Goal: Information Seeking & Learning: Learn about a topic

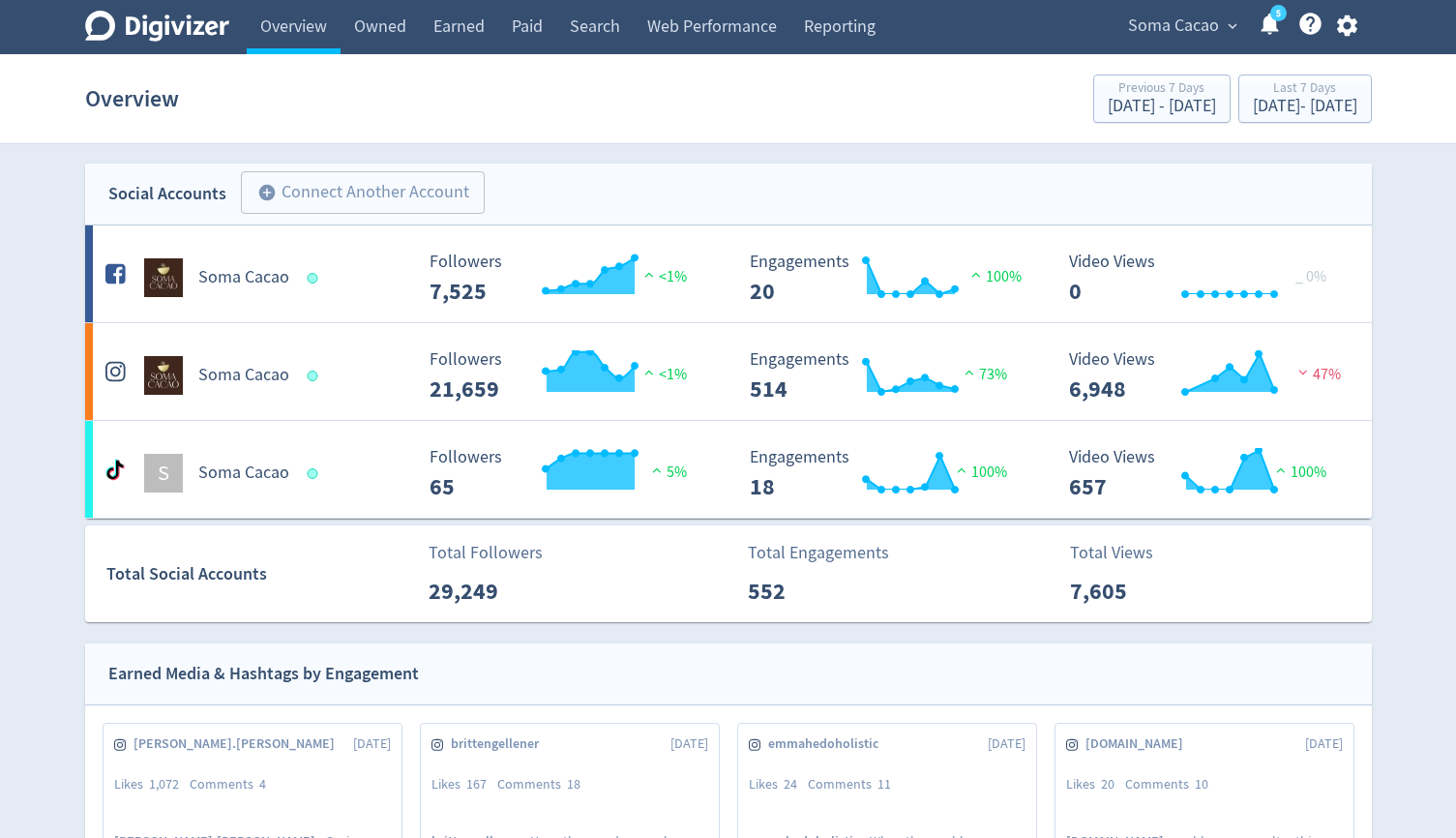
click at [1167, 22] on span "Soma Cacao" at bounding box center [1174, 26] width 91 height 31
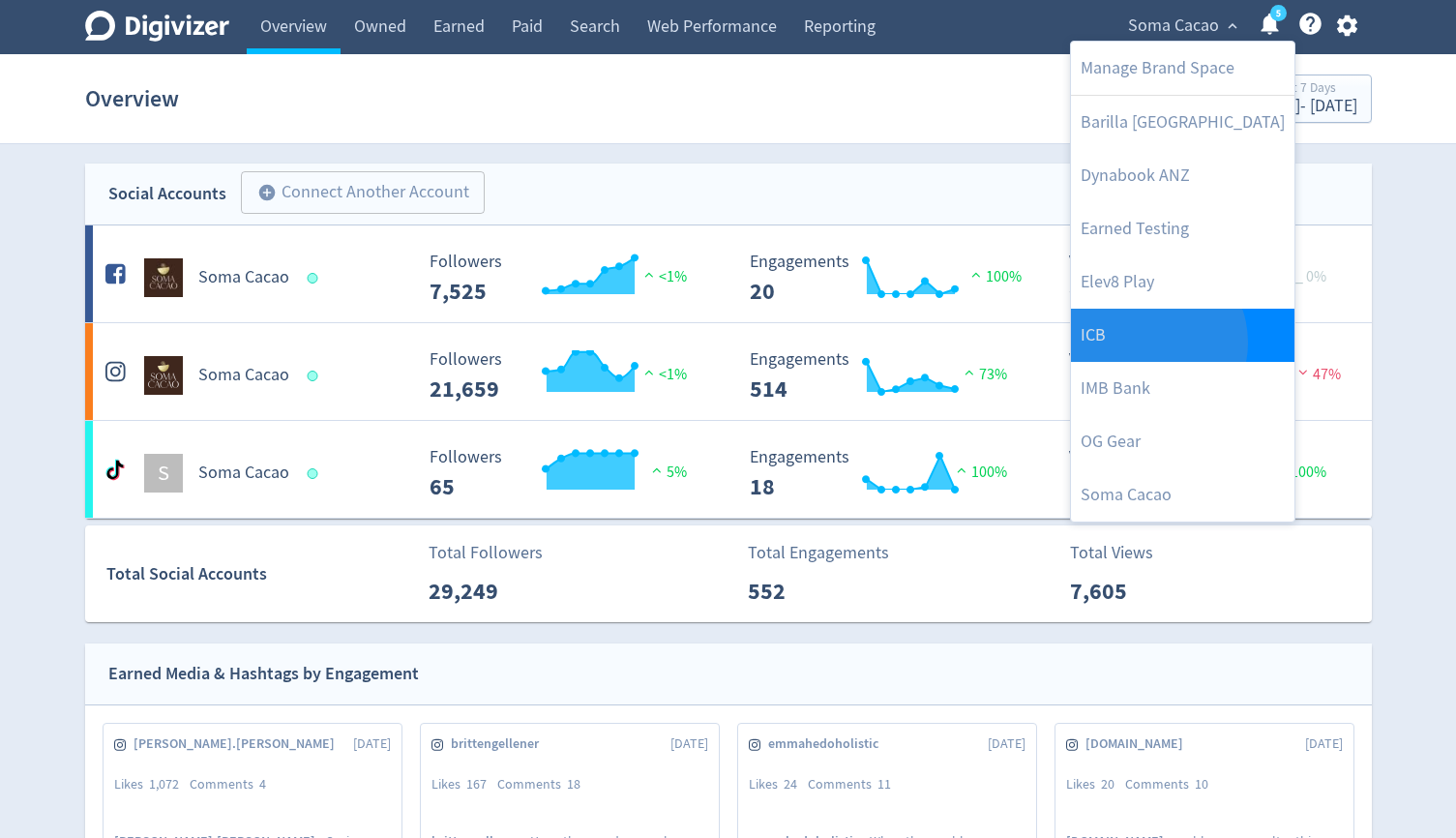
click at [1144, 343] on link "ICB" at bounding box center [1183, 336] width 223 height 54
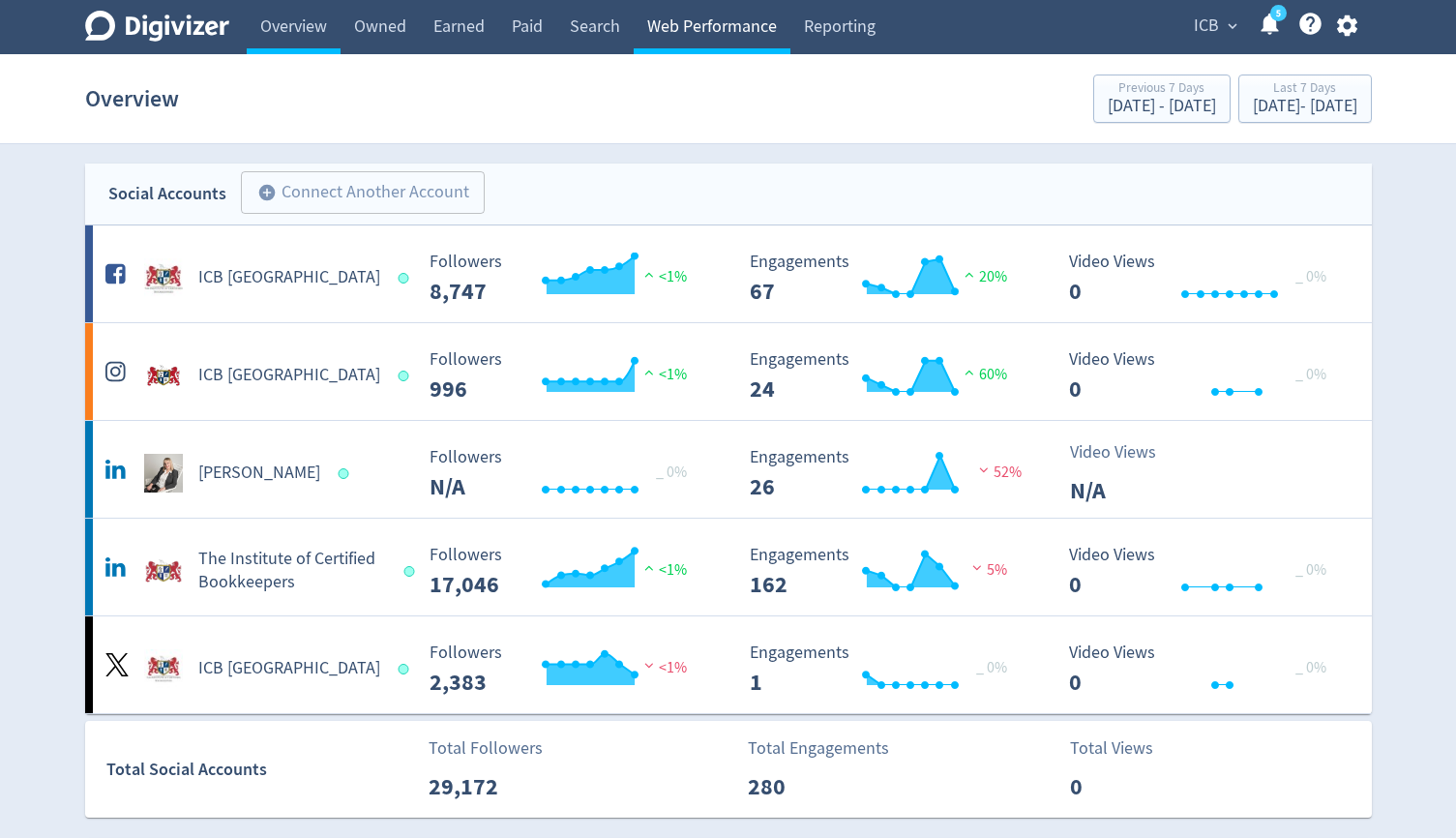
click at [714, 31] on link "Web Performance" at bounding box center [712, 27] width 157 height 55
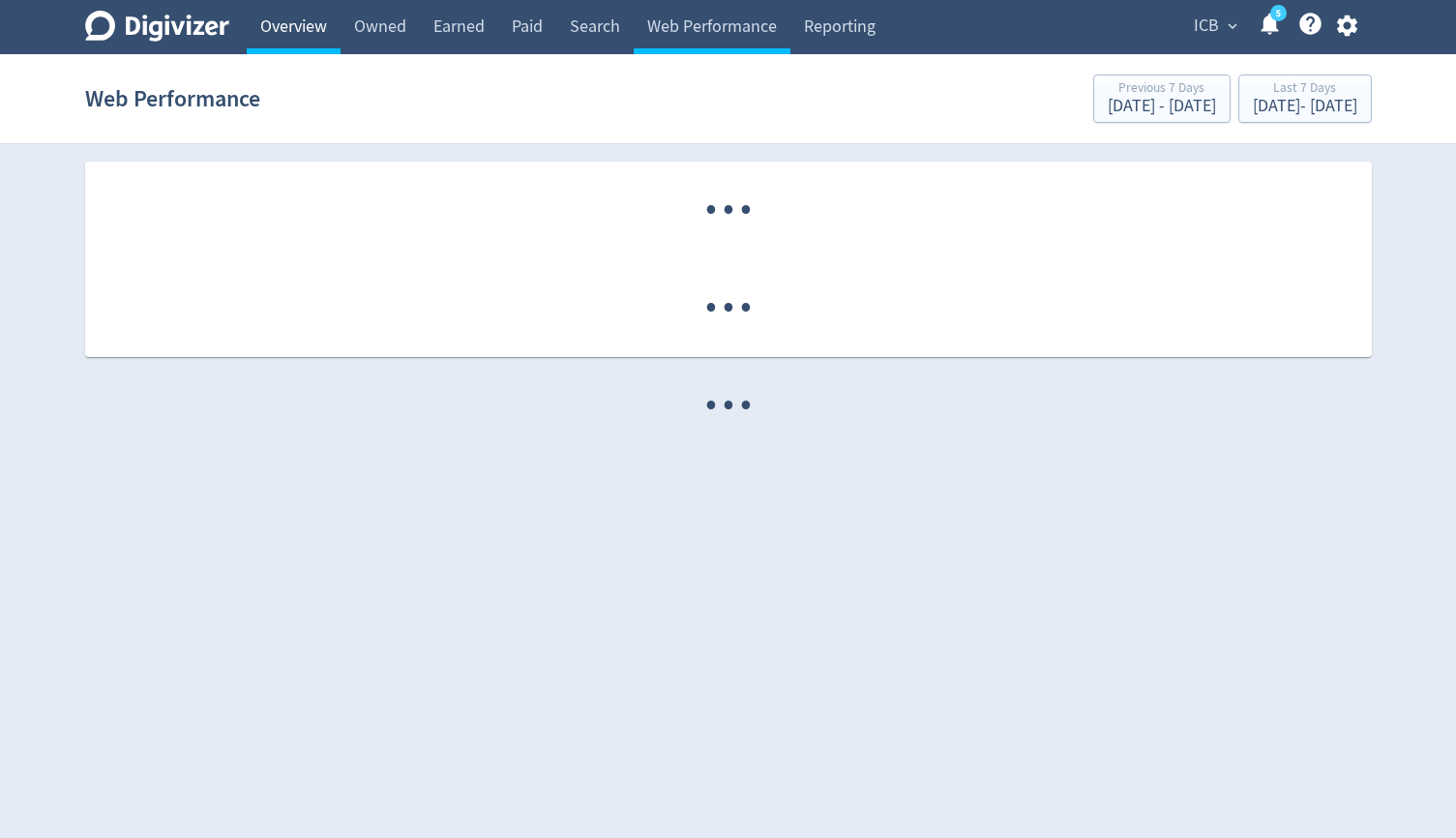
click at [274, 31] on link "Overview" at bounding box center [293, 27] width 94 height 55
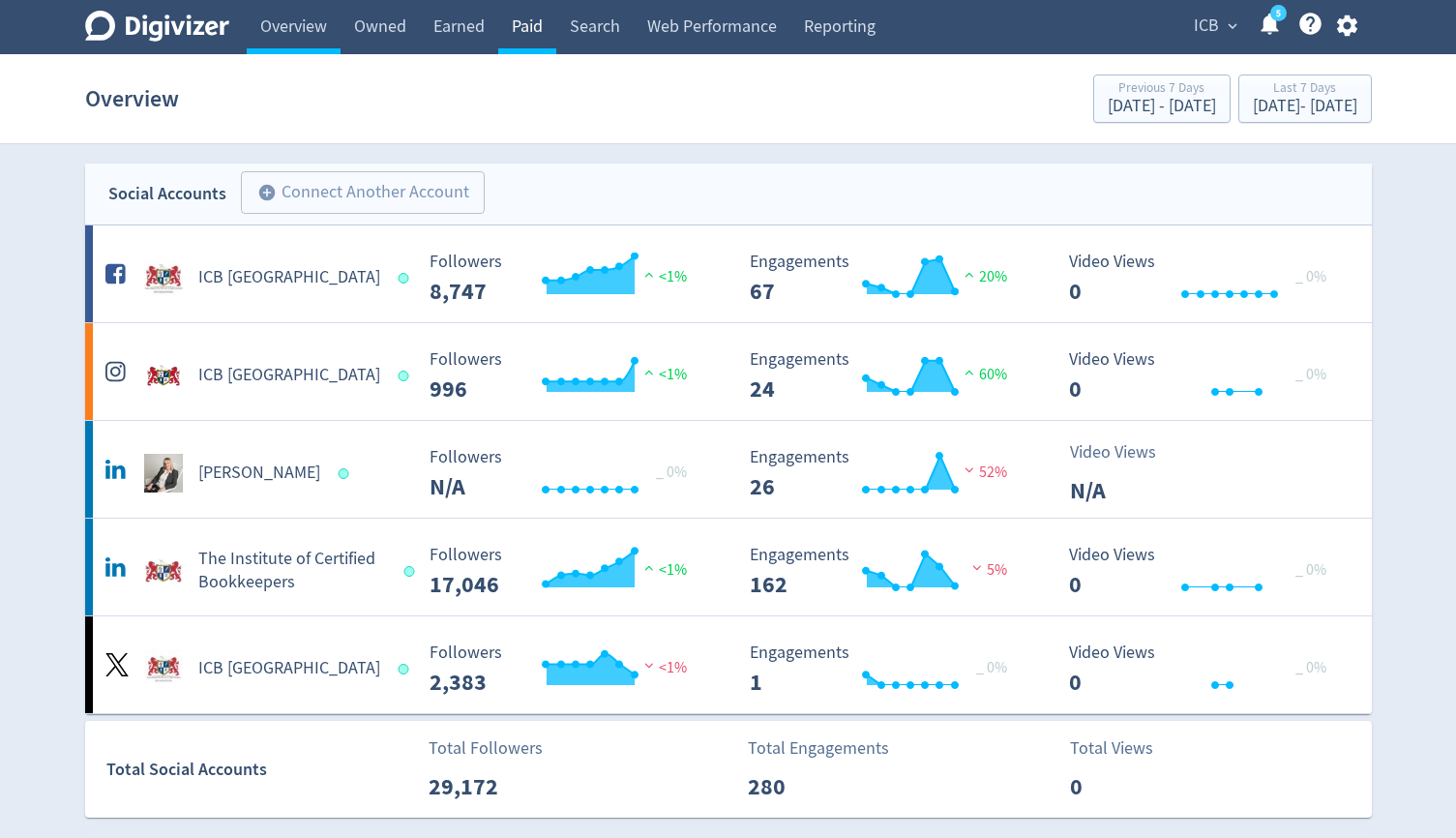
click at [503, 29] on link "Paid" at bounding box center [527, 27] width 58 height 55
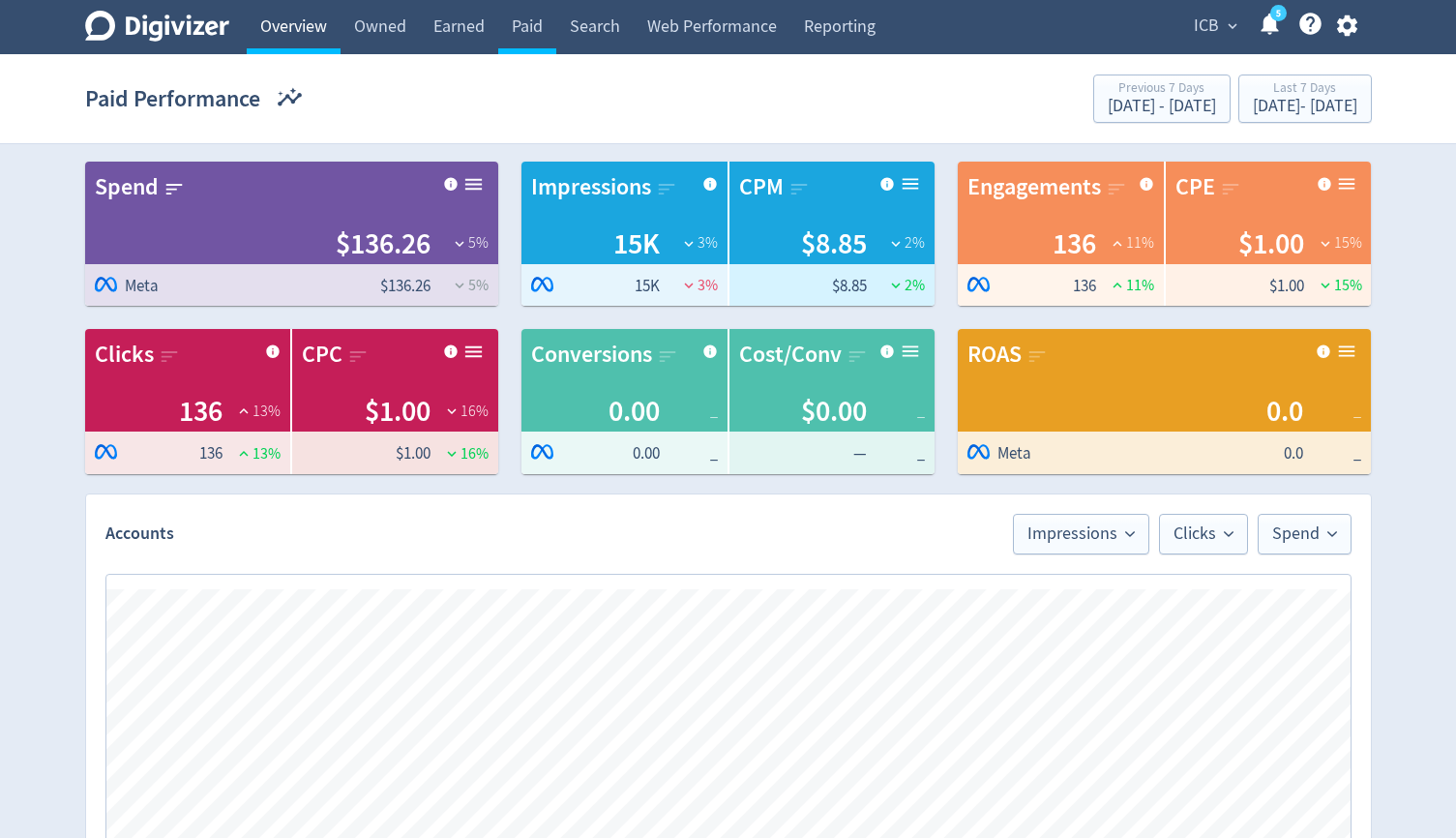
click at [313, 40] on link "Overview" at bounding box center [293, 27] width 94 height 55
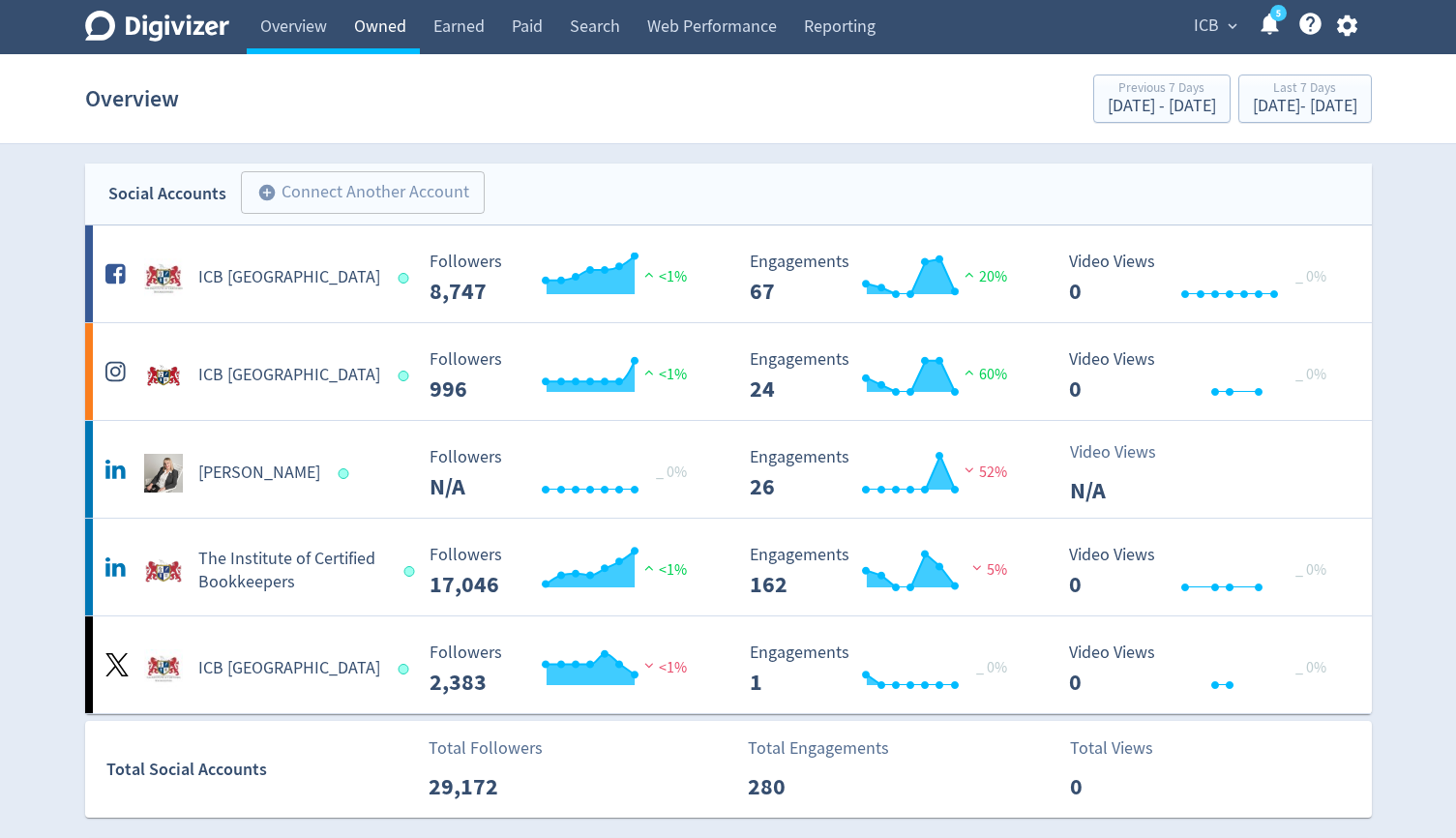
click at [346, 38] on link "Owned" at bounding box center [380, 27] width 79 height 55
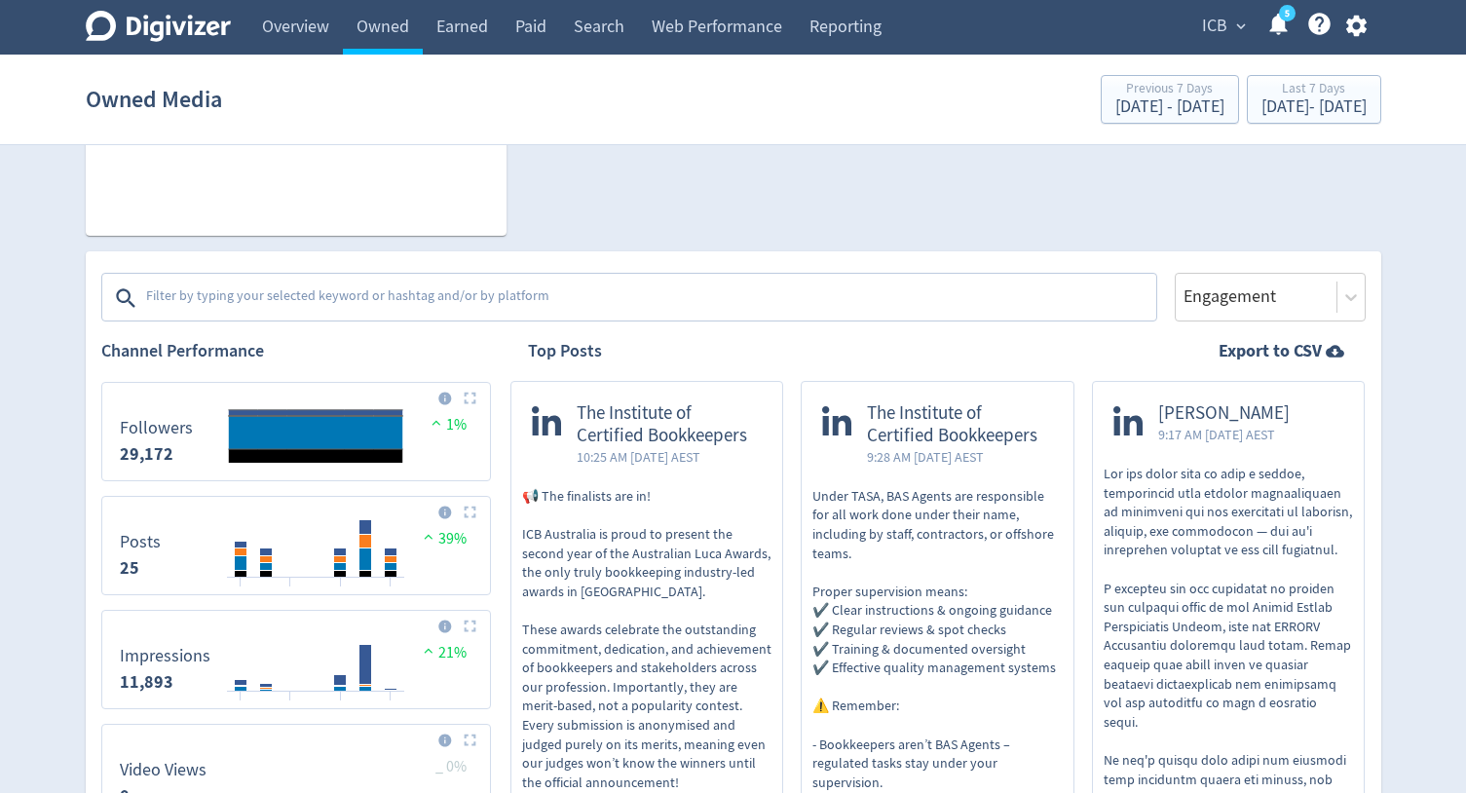
scroll to position [492, 0]
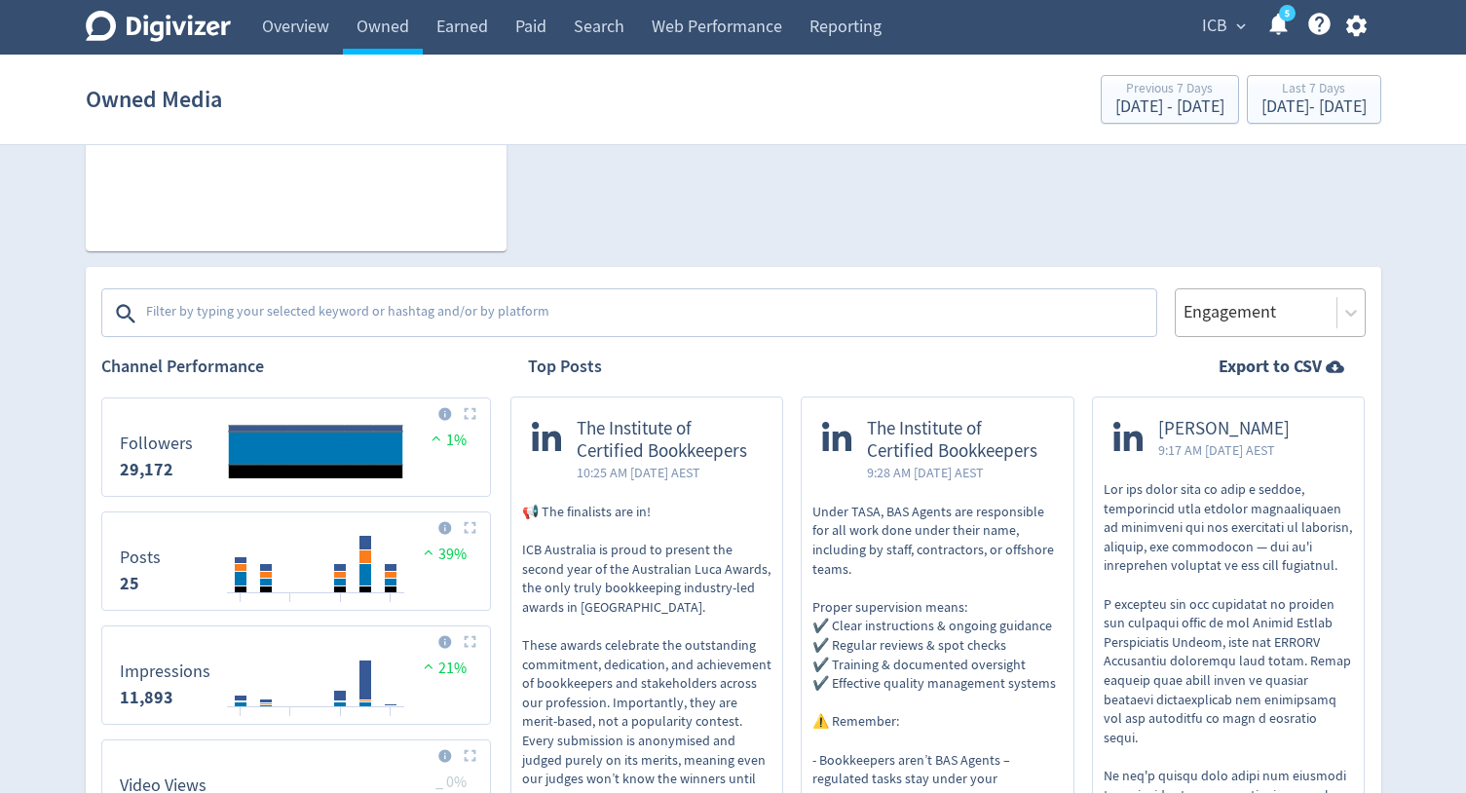
click at [1250, 309] on div at bounding box center [1256, 312] width 149 height 28
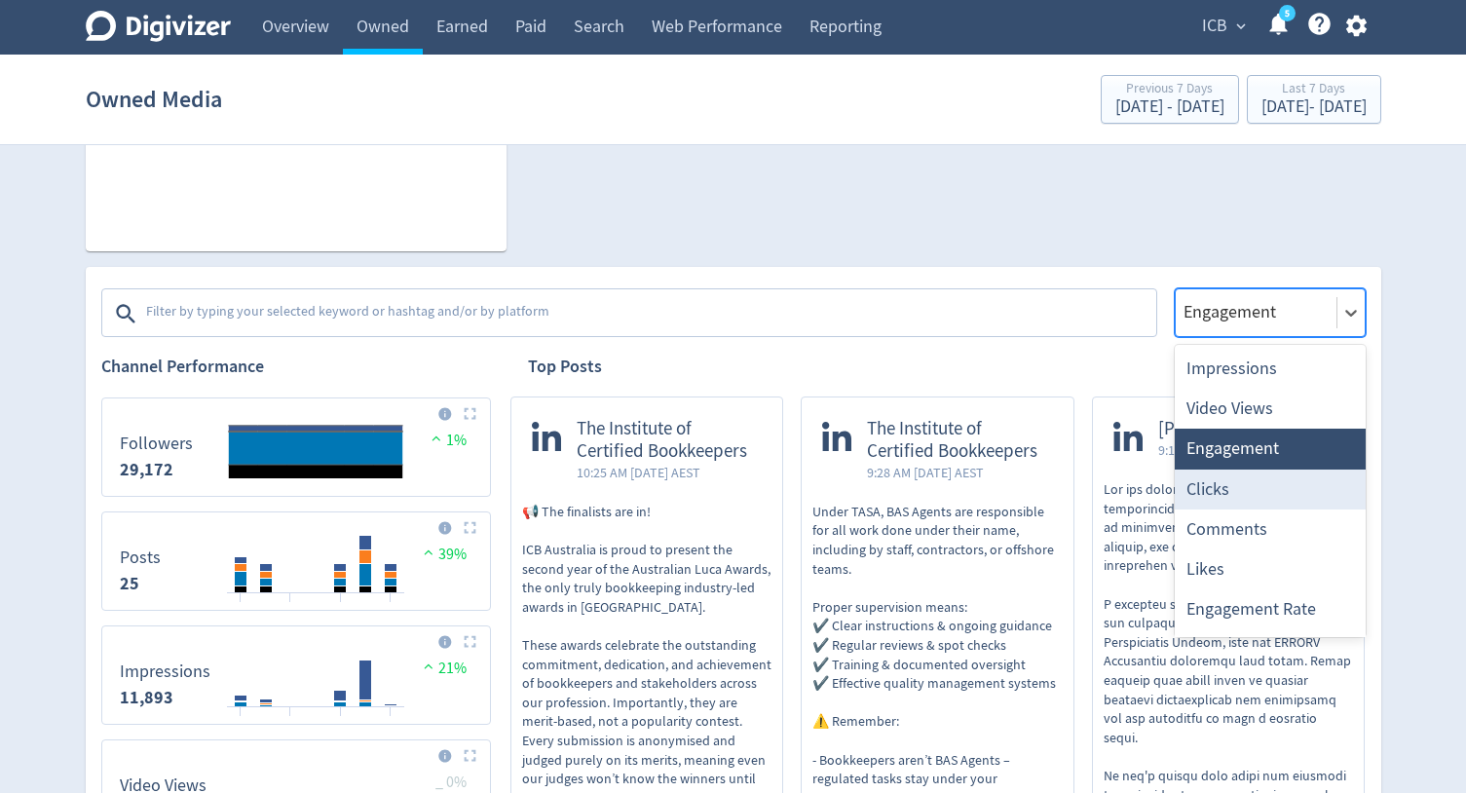
scroll to position [36, 0]
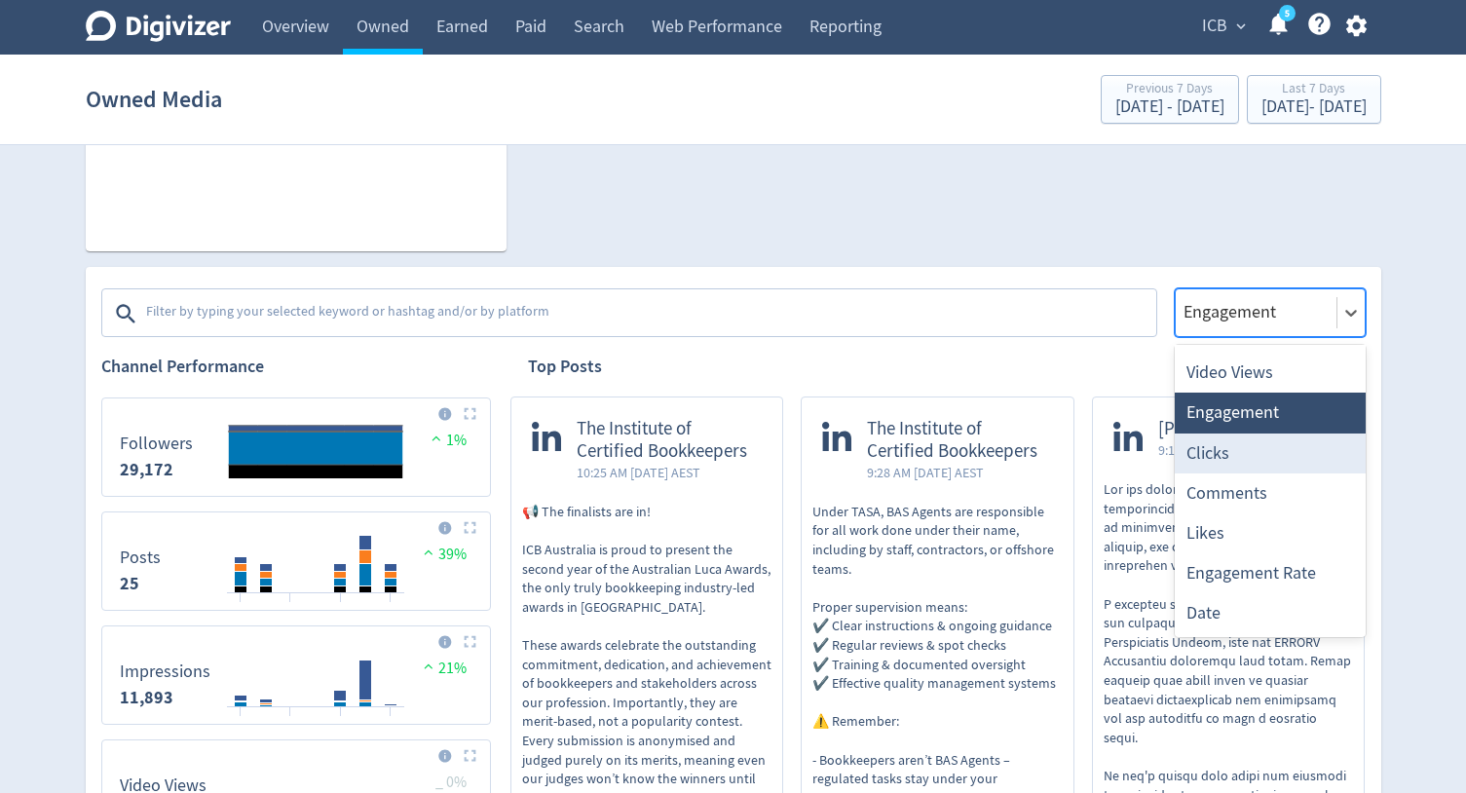
click at [1251, 452] on div "Clicks" at bounding box center [1270, 454] width 191 height 40
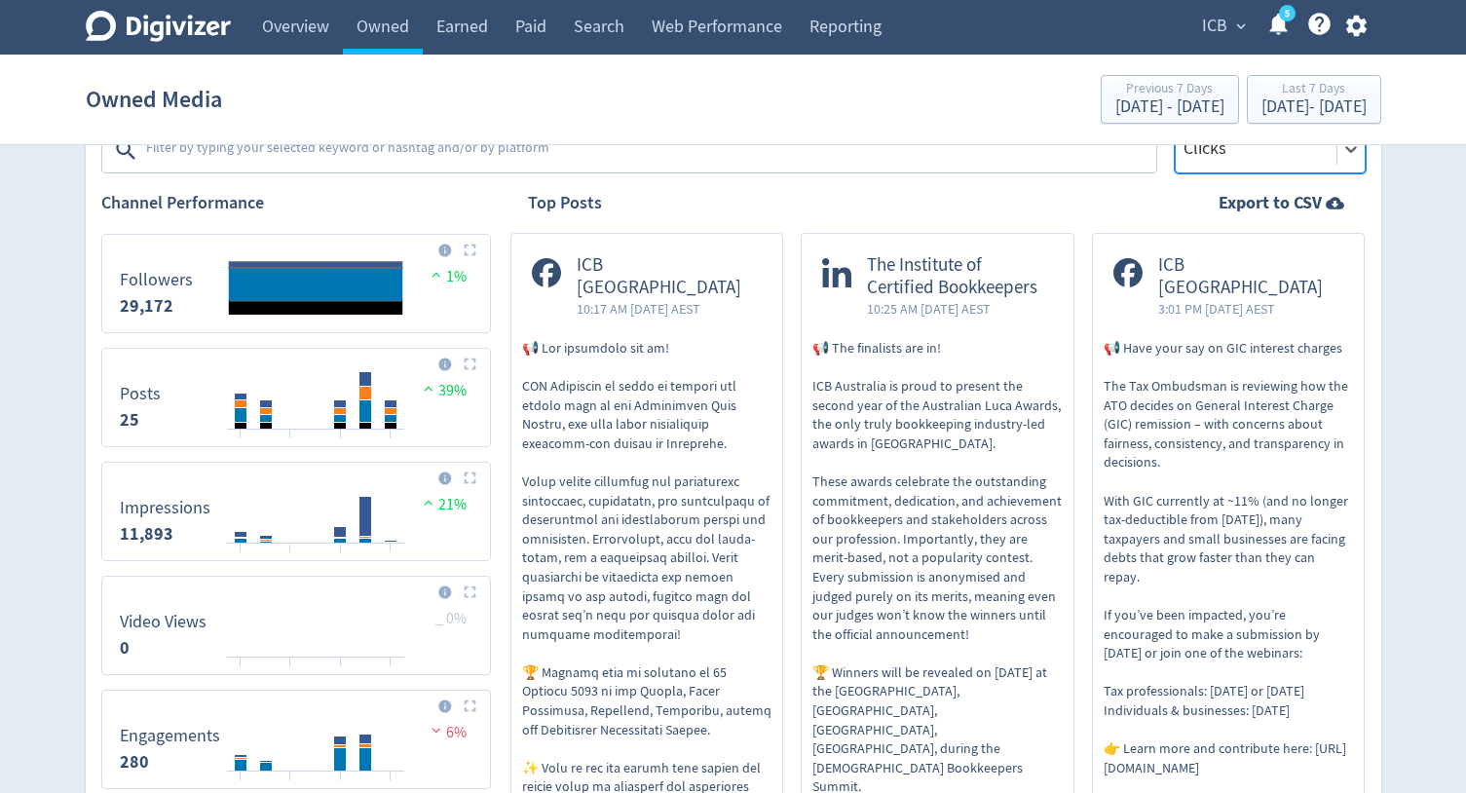
scroll to position [568, 0]
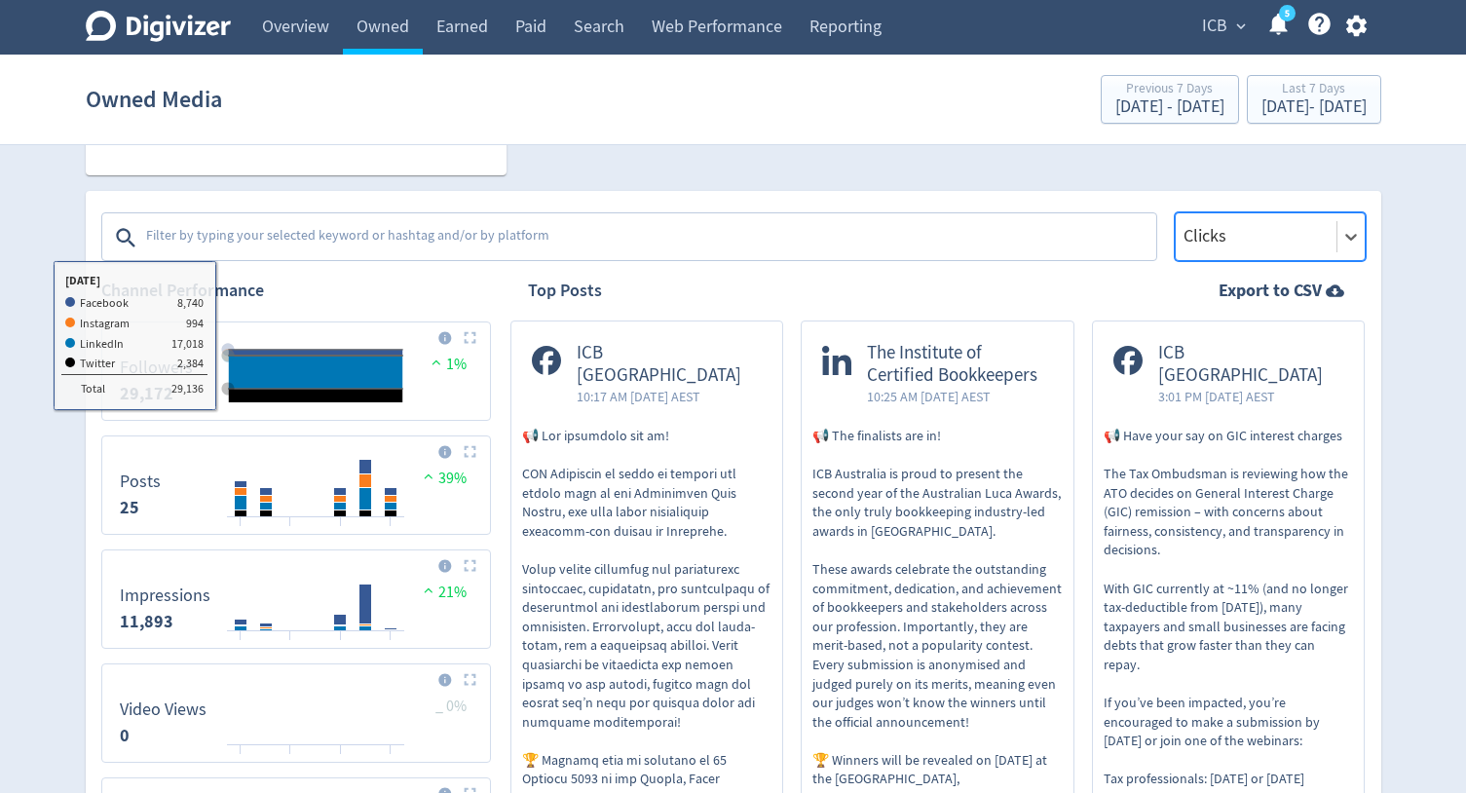
click at [250, 233] on textarea at bounding box center [649, 237] width 1010 height 39
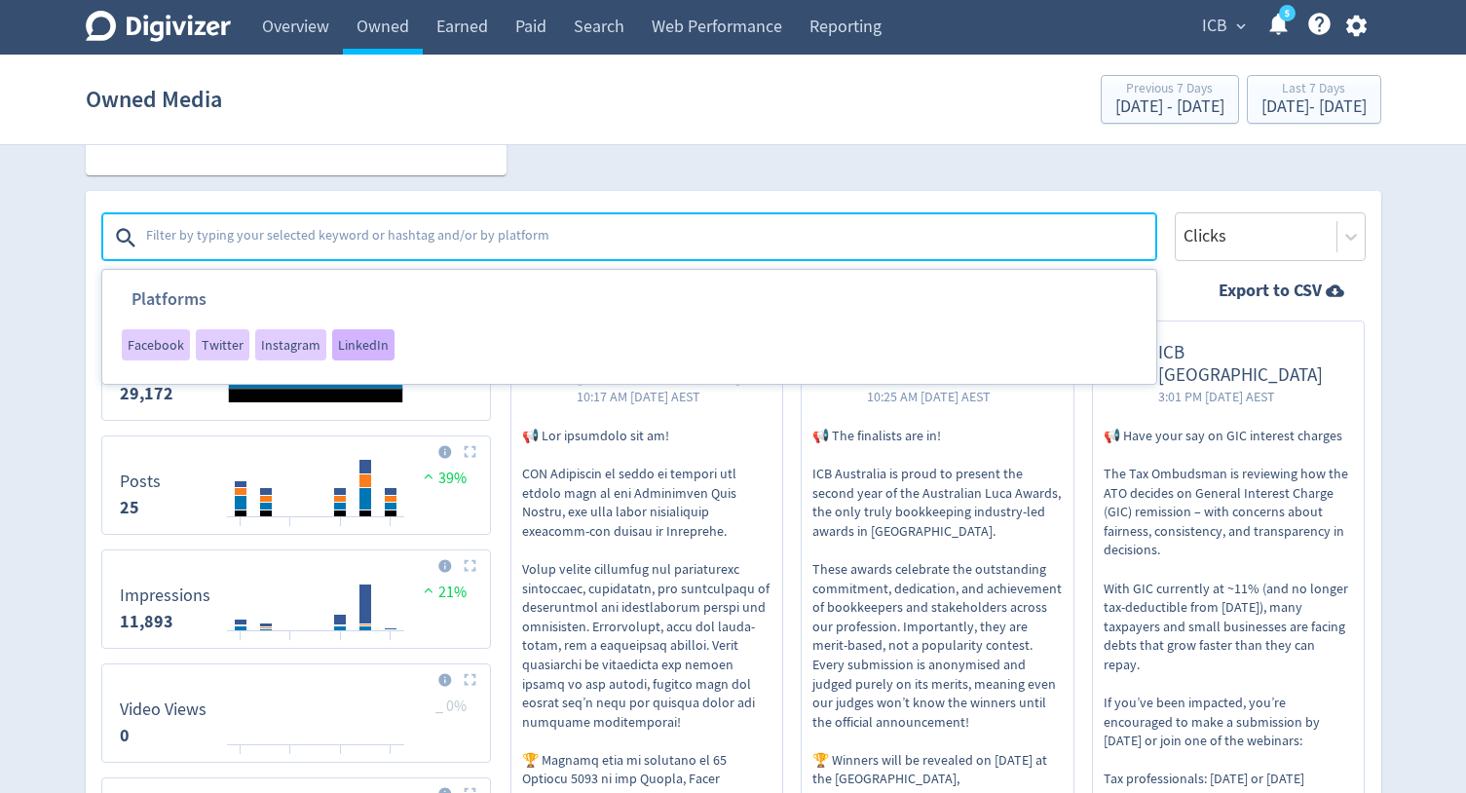
click at [342, 349] on span "LinkedIn" at bounding box center [363, 345] width 51 height 14
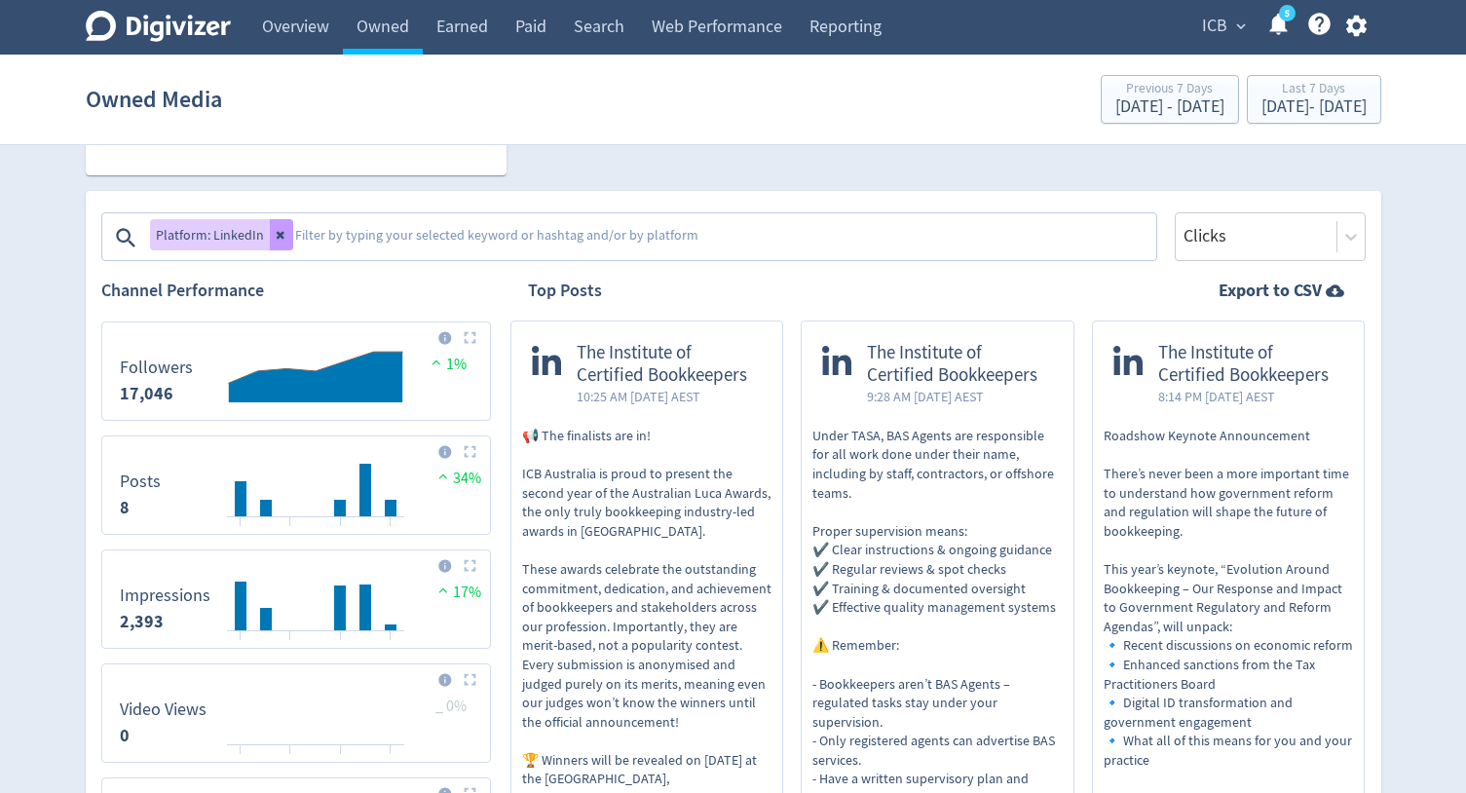
click at [286, 221] on button at bounding box center [281, 234] width 23 height 31
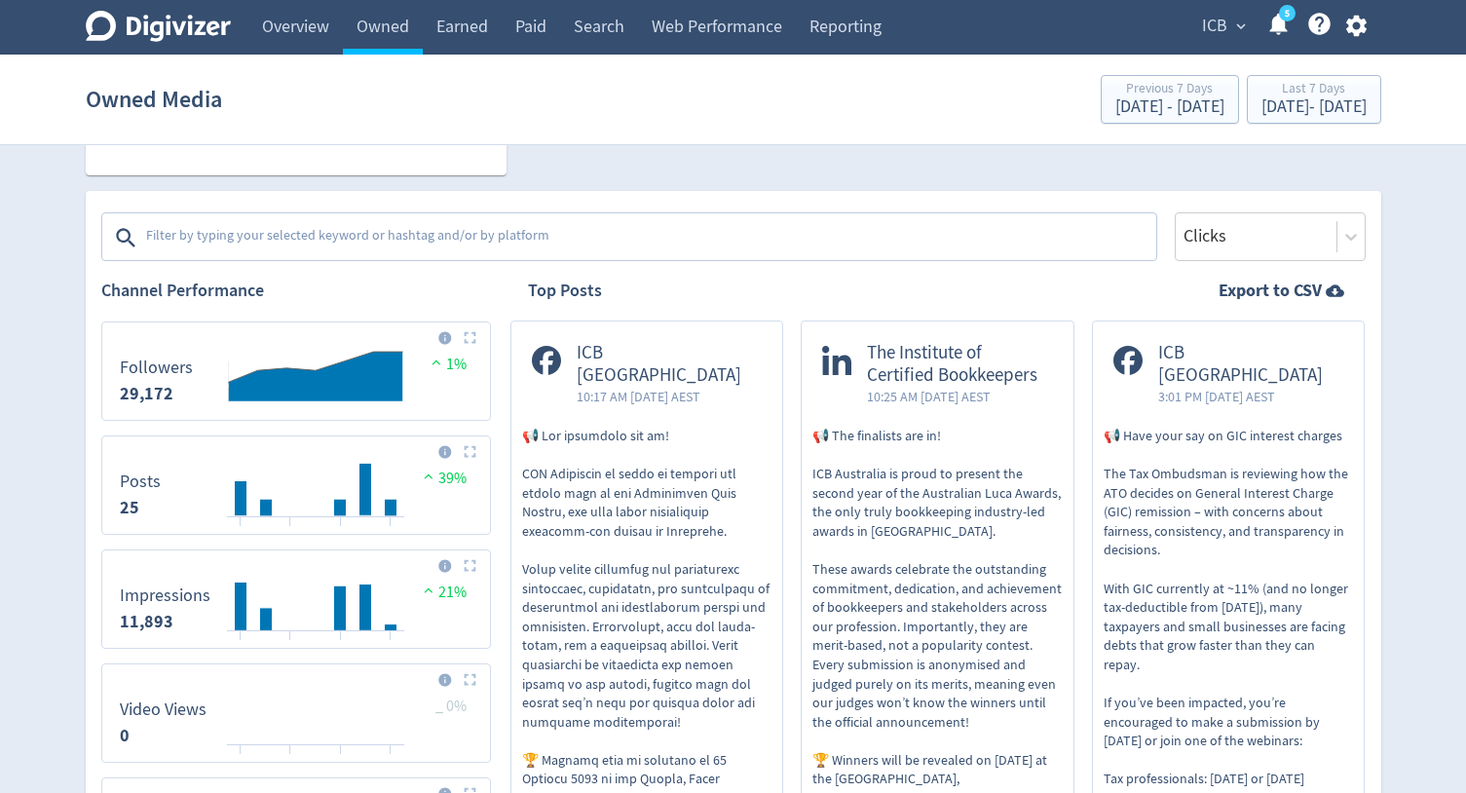
click at [307, 230] on textarea at bounding box center [649, 237] width 1010 height 39
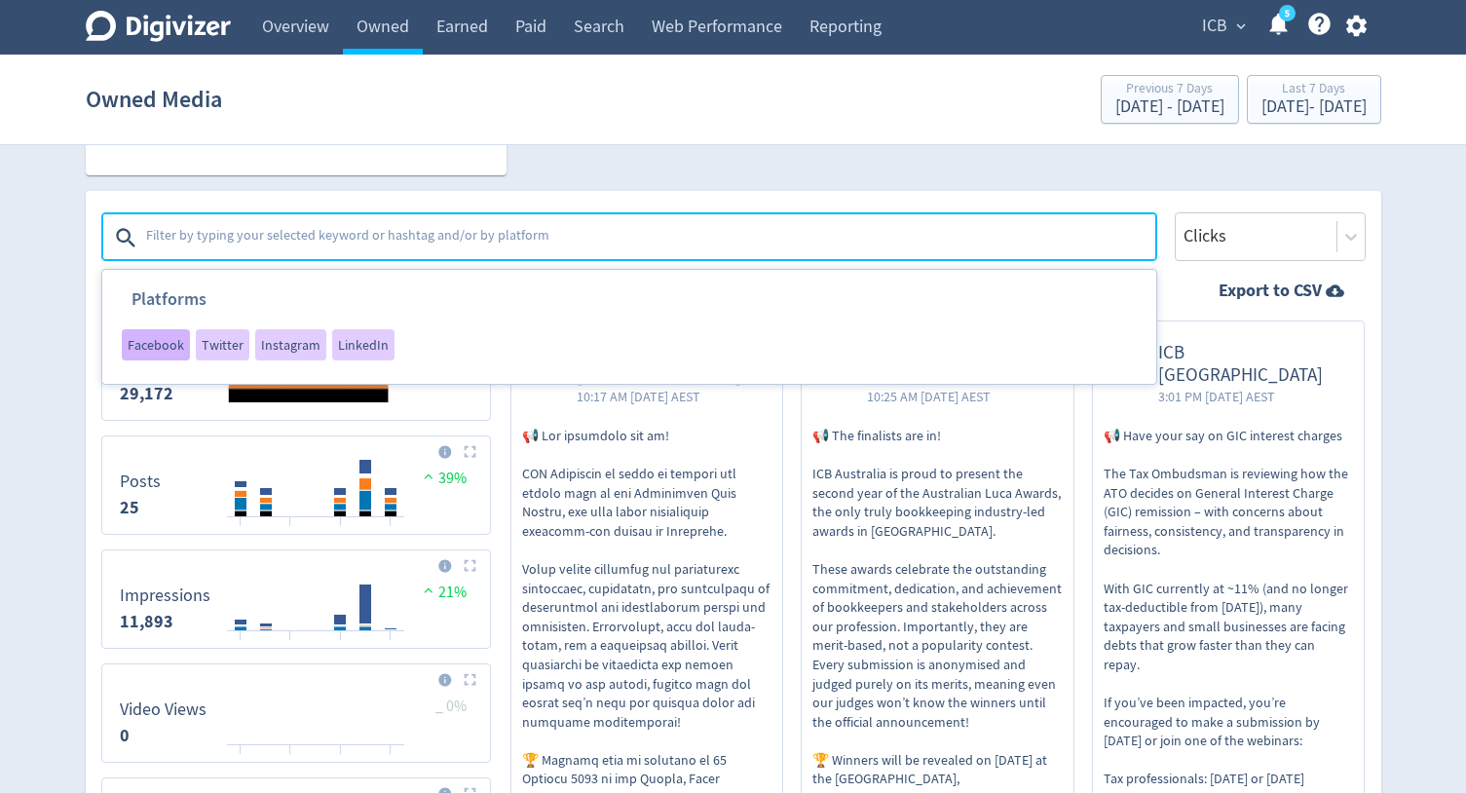
click at [166, 341] on span "Facebook" at bounding box center [156, 345] width 57 height 14
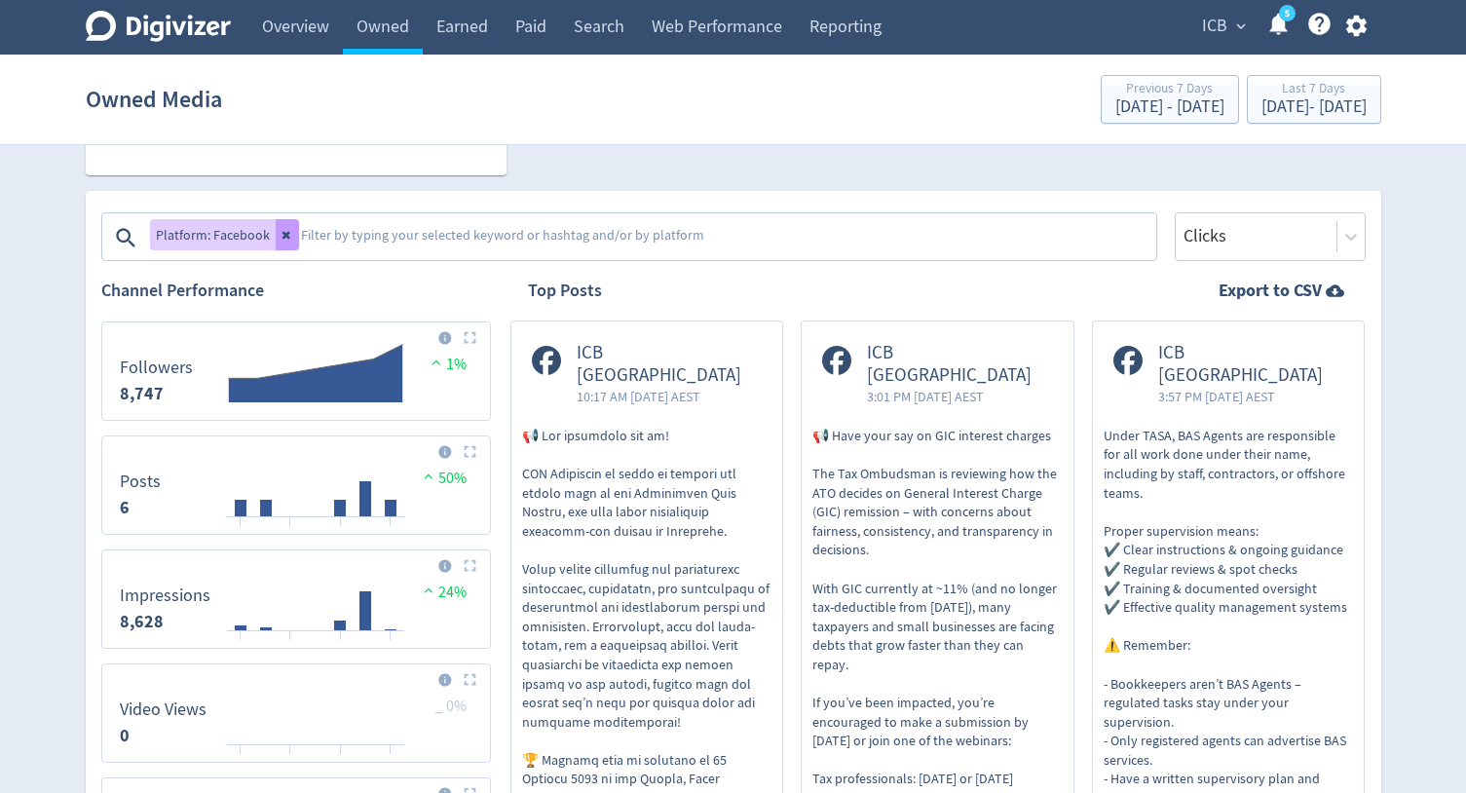
click at [289, 233] on button at bounding box center [287, 234] width 23 height 31
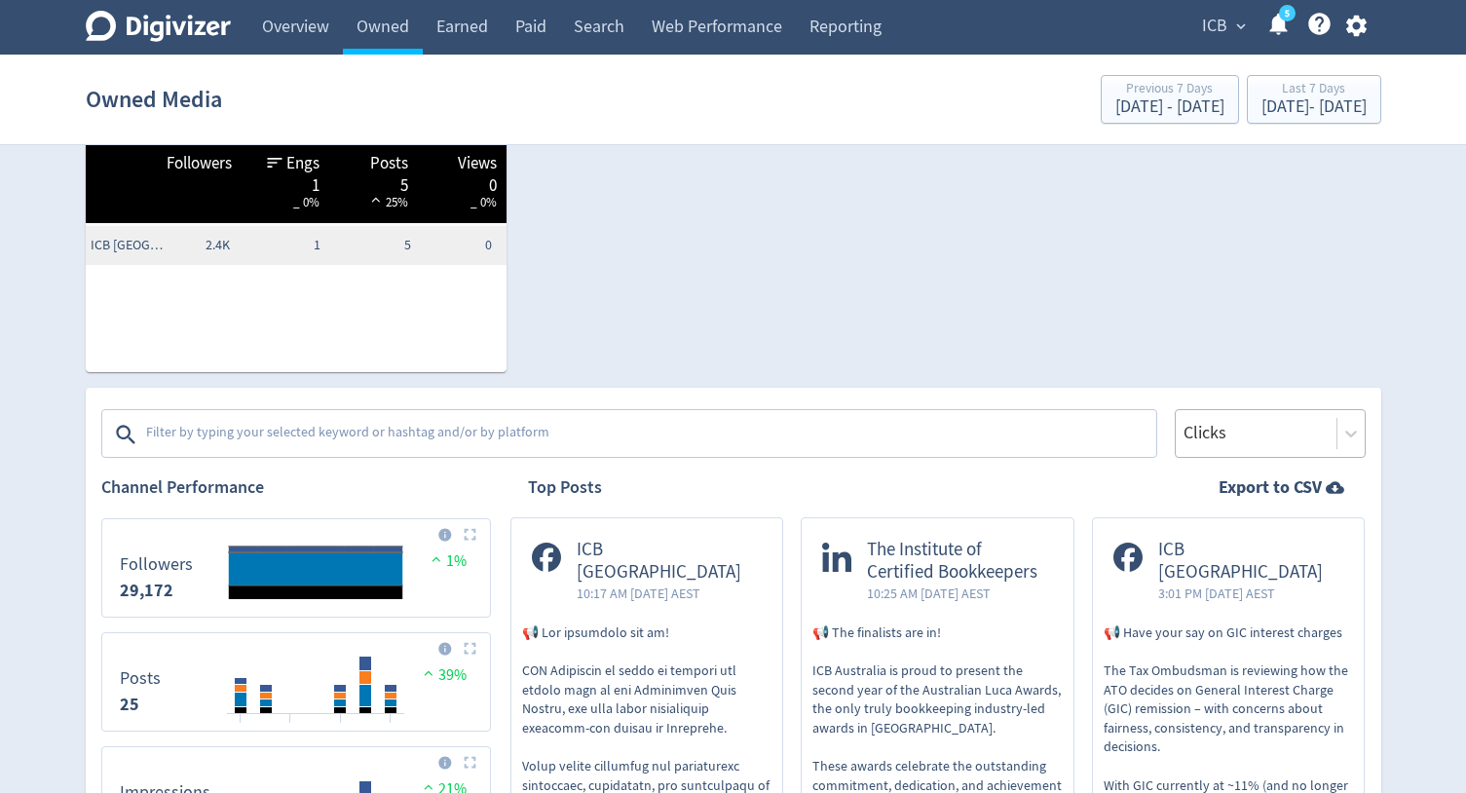
scroll to position [370, 0]
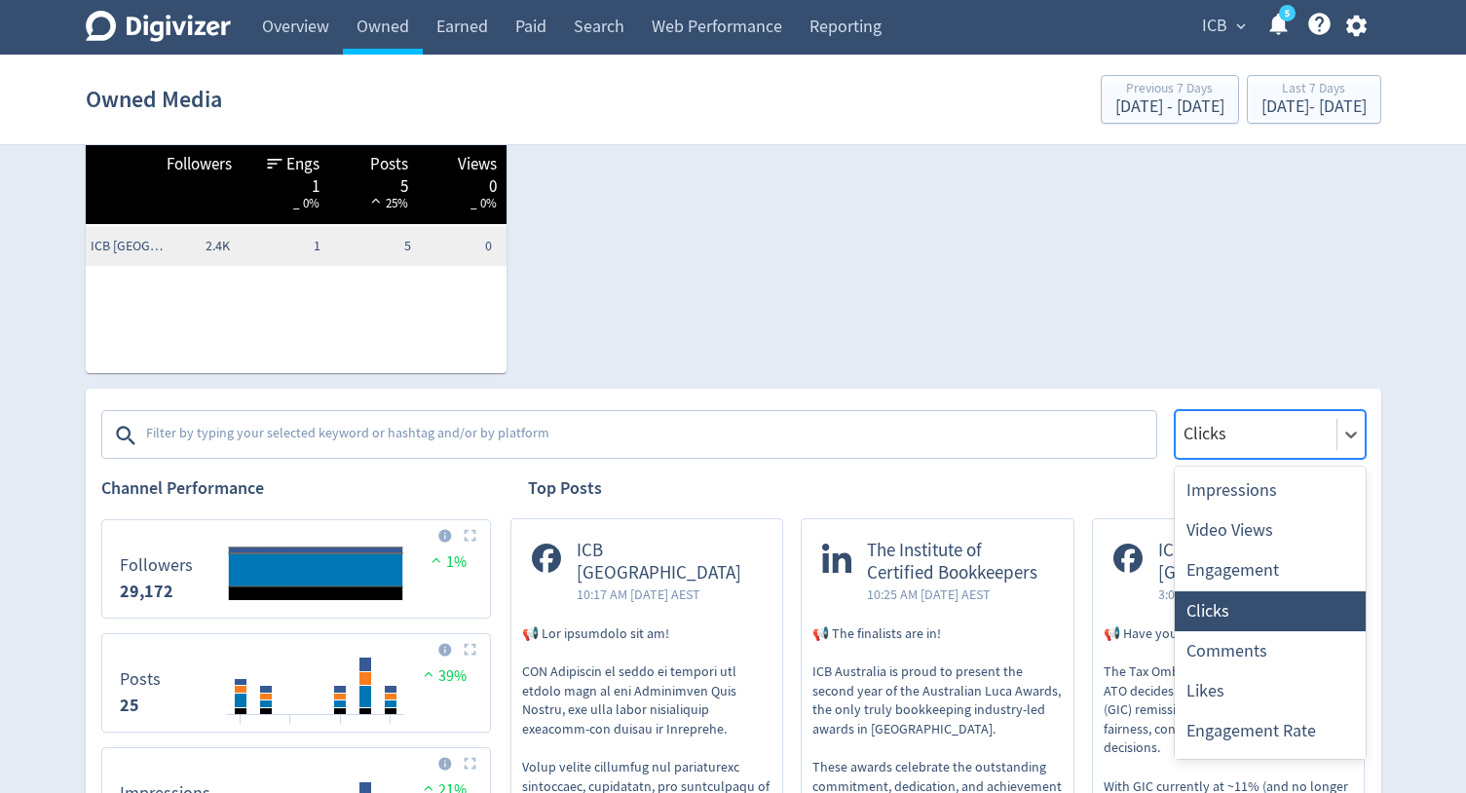
click at [1276, 428] on div at bounding box center [1256, 434] width 149 height 28
click at [1245, 561] on div "Engagement" at bounding box center [1270, 571] width 191 height 40
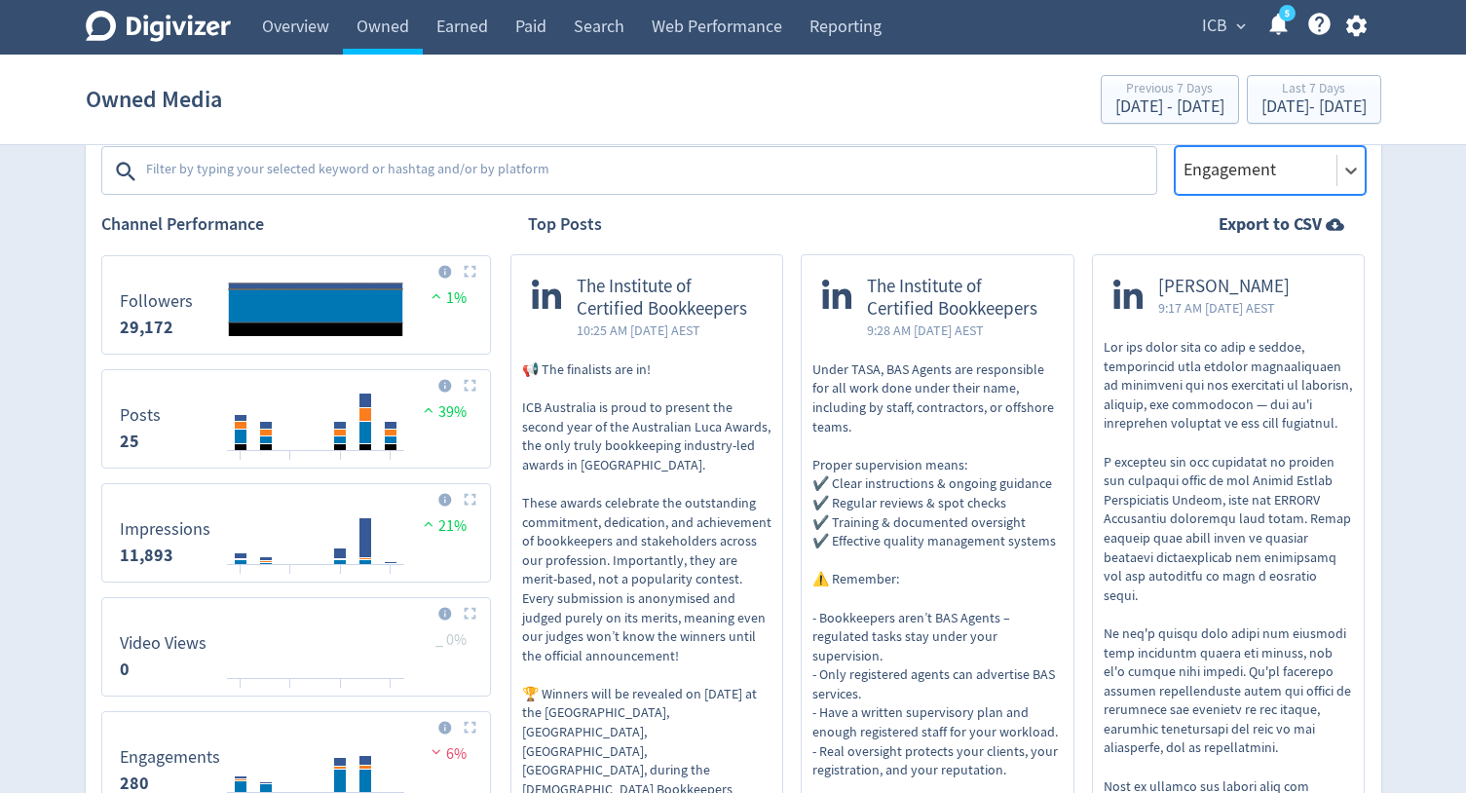
scroll to position [651, 0]
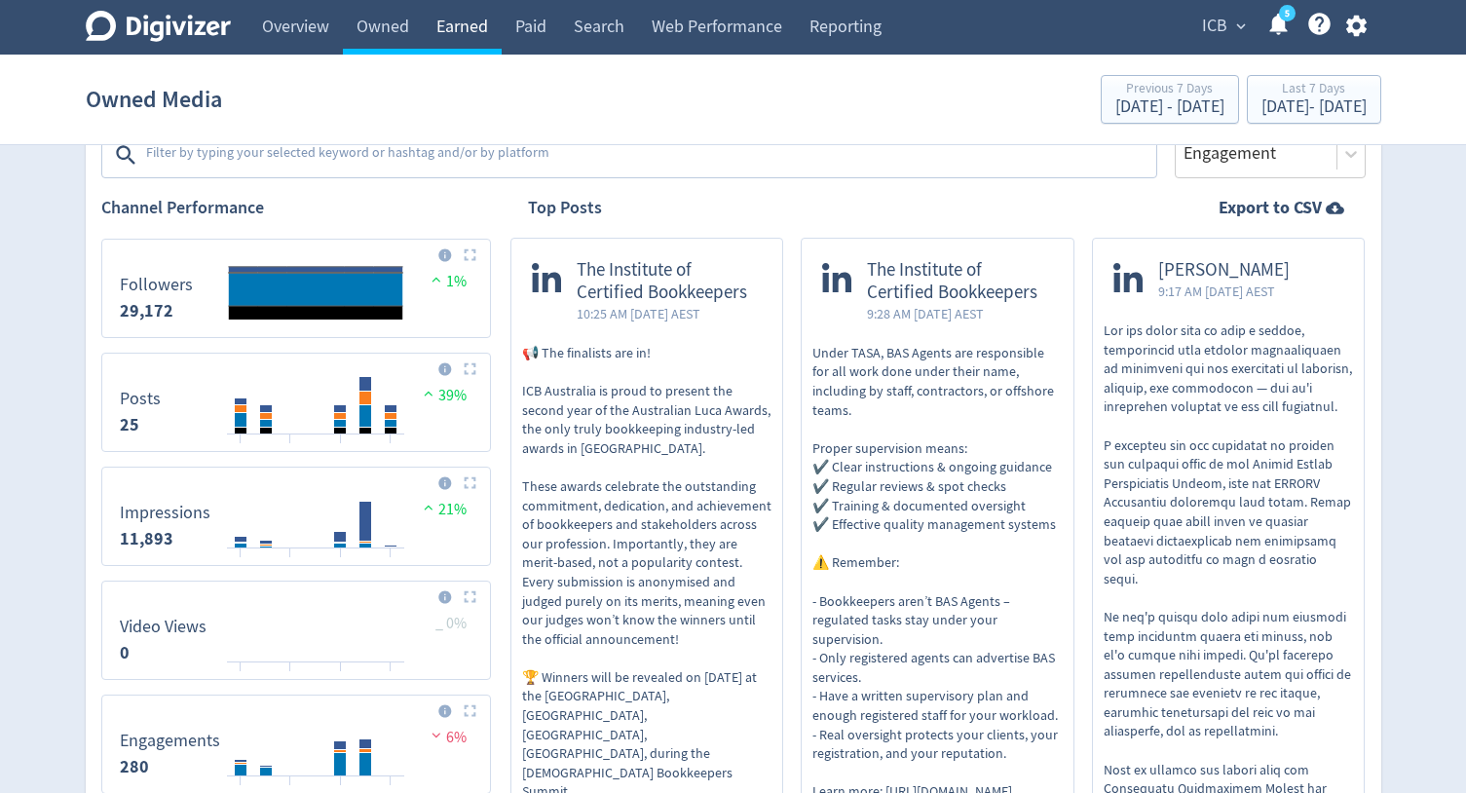
click at [458, 33] on link "Earned" at bounding box center [462, 27] width 79 height 55
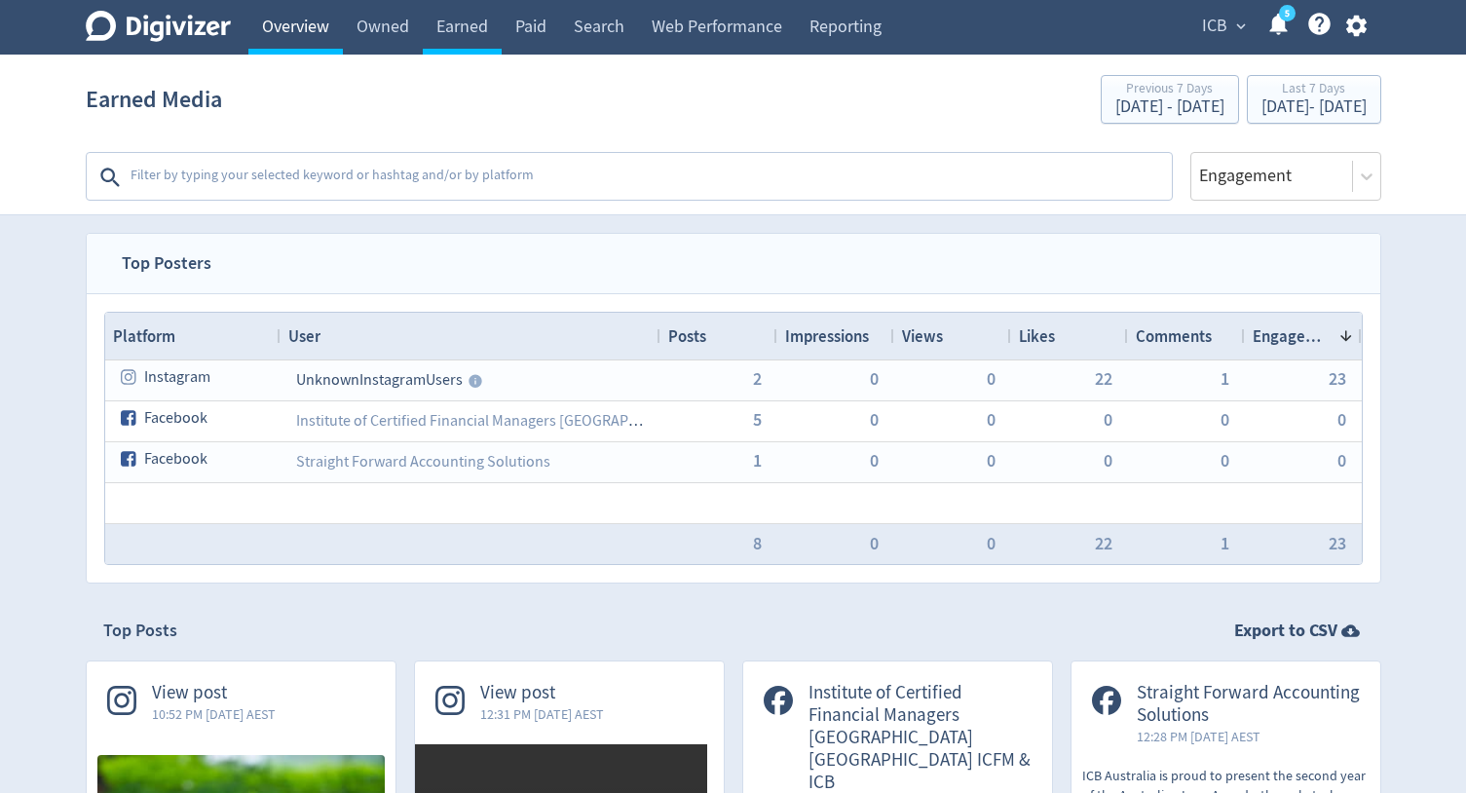
click at [295, 33] on link "Overview" at bounding box center [295, 27] width 95 height 55
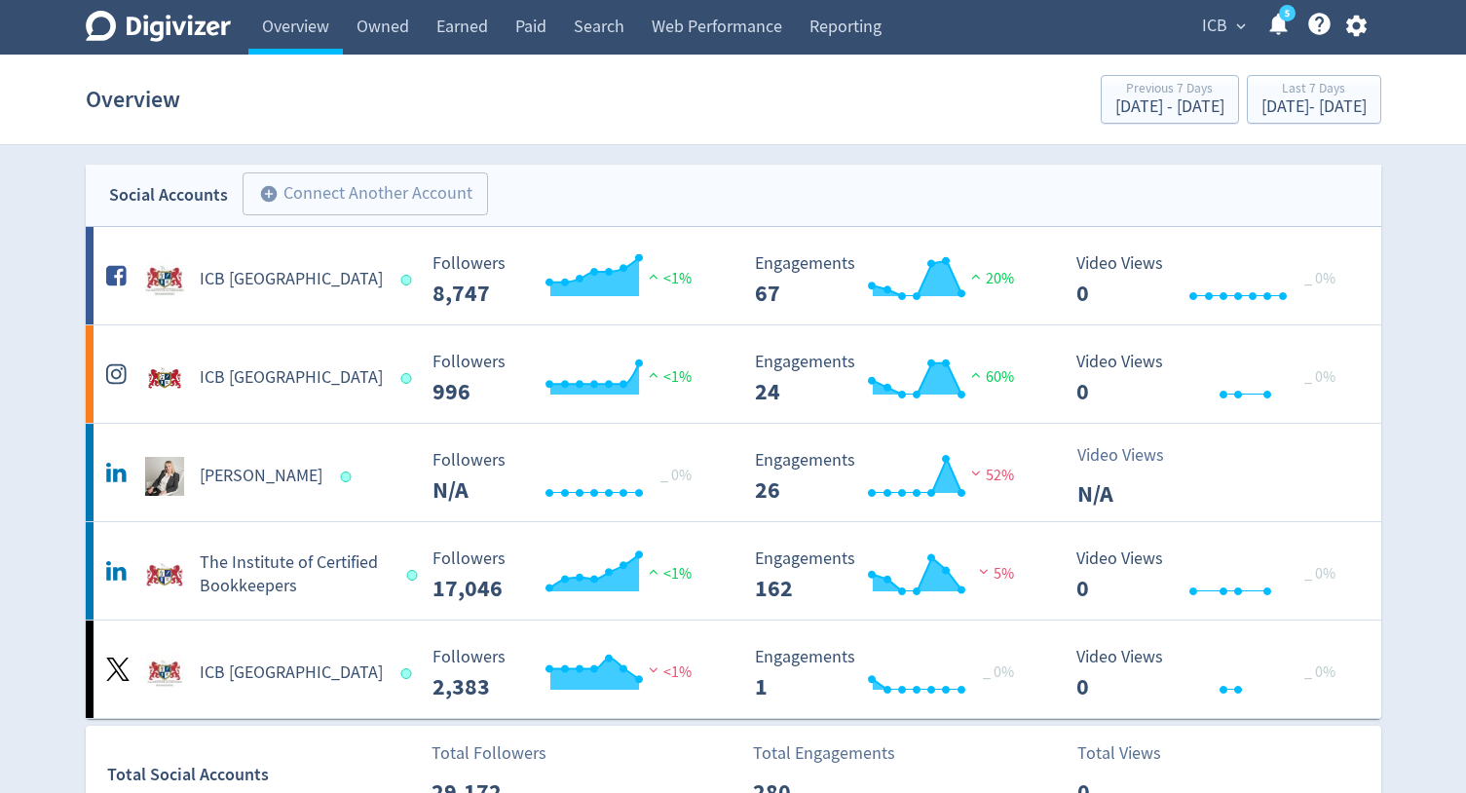
click at [467, 105] on div "Overview Previous 7 Days [DATE] - [DATE] Last 7 Days [DATE] - [DATE]" at bounding box center [734, 99] width 1296 height 62
click at [446, 30] on link "Earned" at bounding box center [462, 27] width 79 height 55
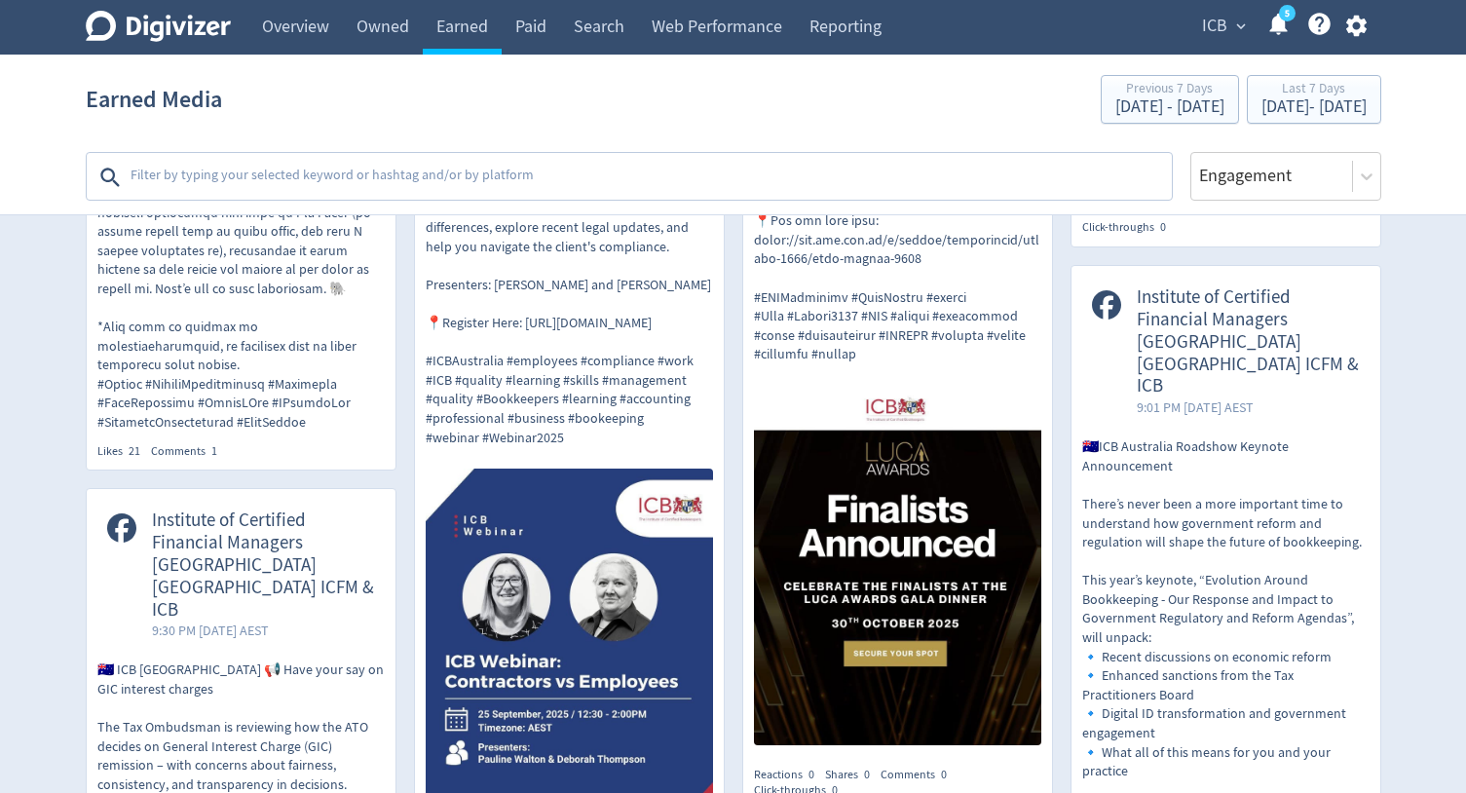
scroll to position [1197, 0]
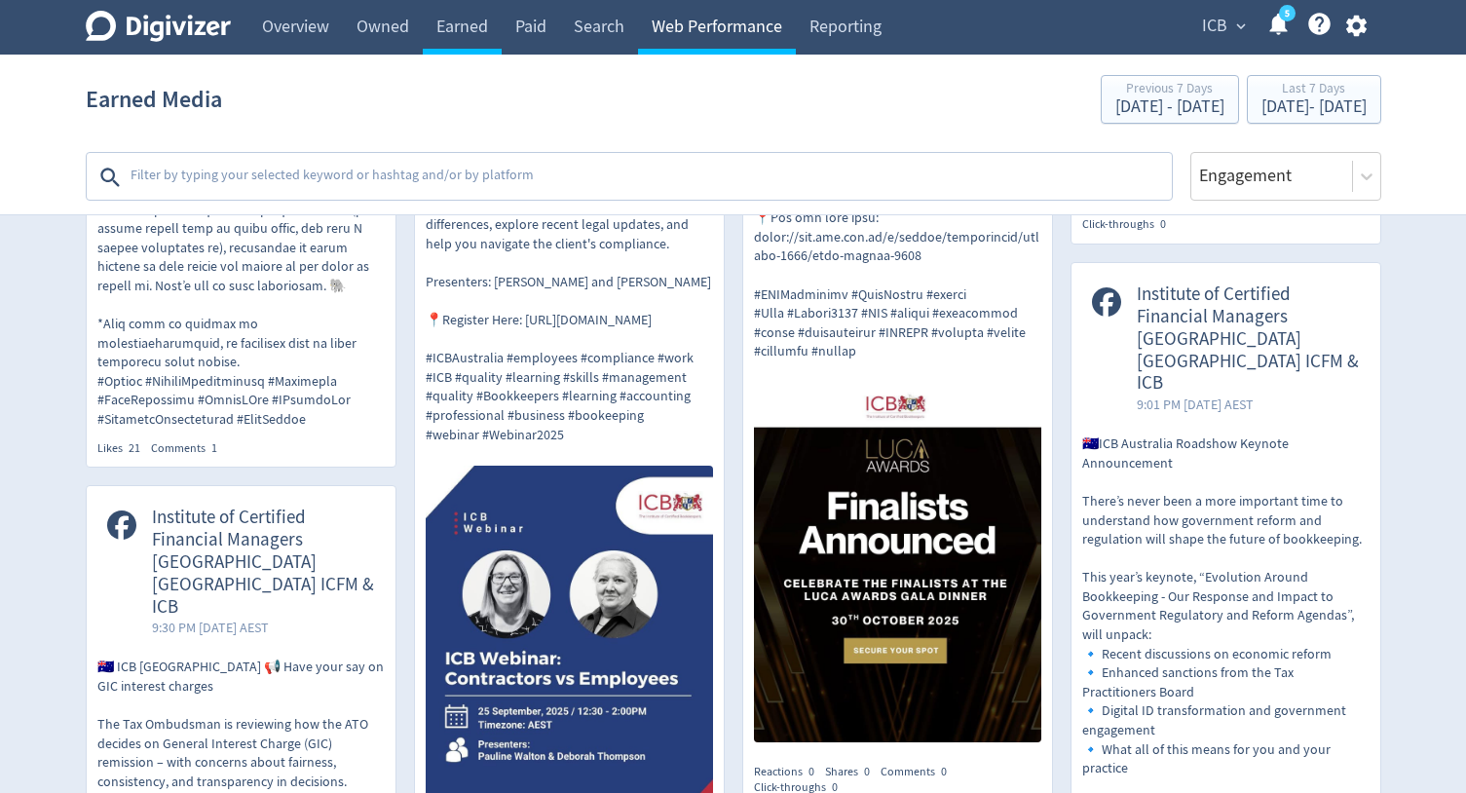
click at [724, 31] on link "Web Performance" at bounding box center [717, 27] width 158 height 55
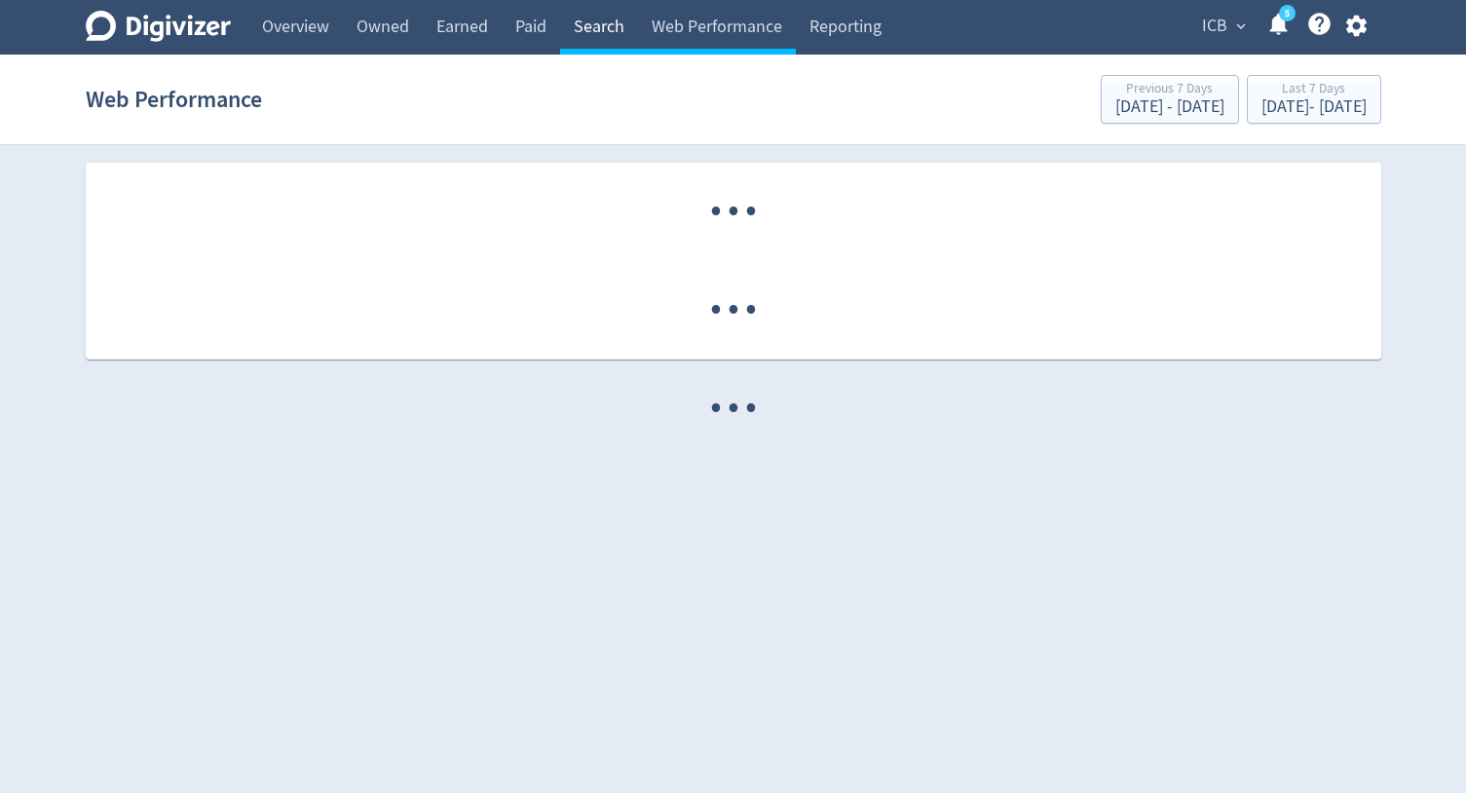
click at [621, 33] on link "Search" at bounding box center [599, 27] width 78 height 55
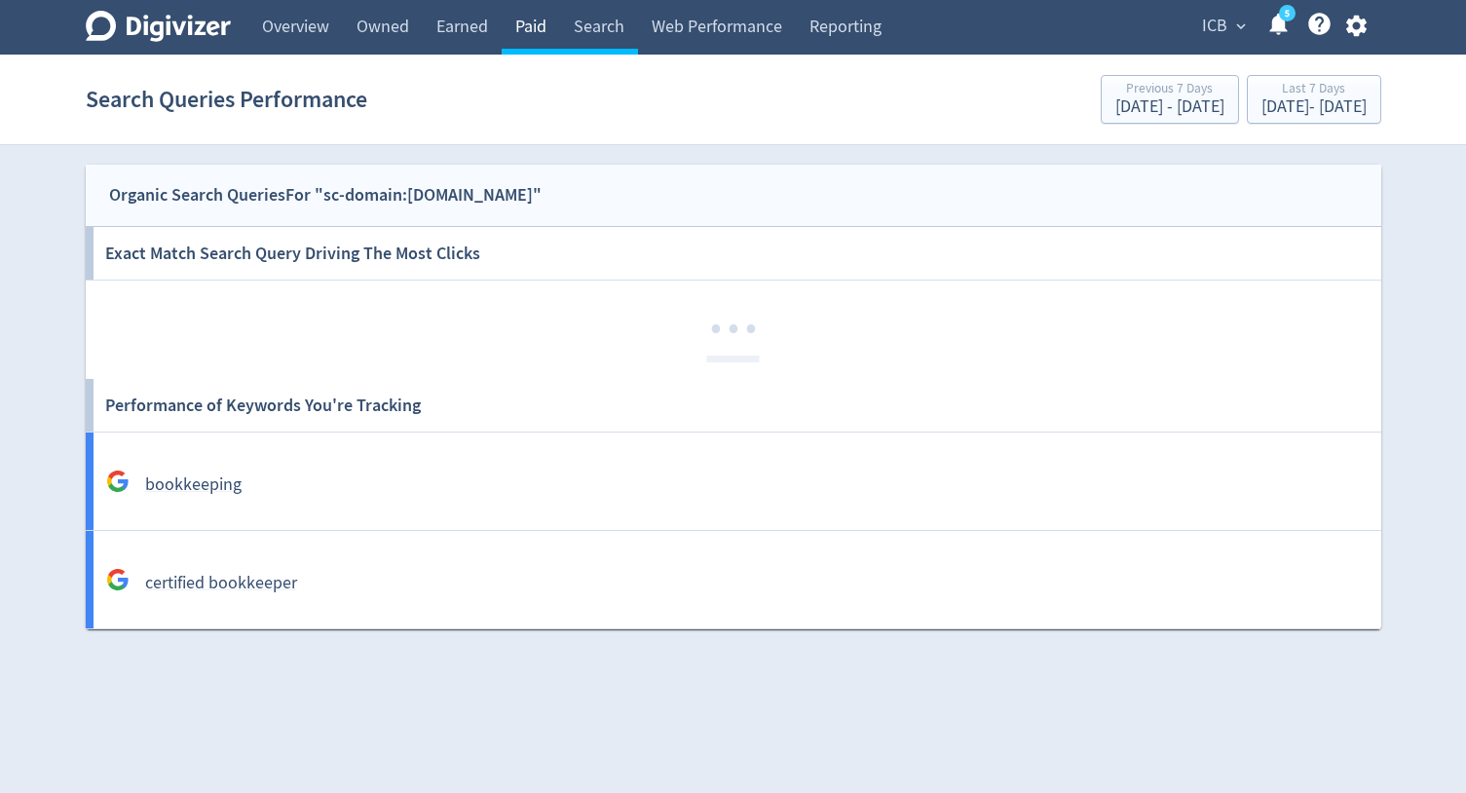
click at [533, 37] on link "Paid" at bounding box center [531, 27] width 58 height 55
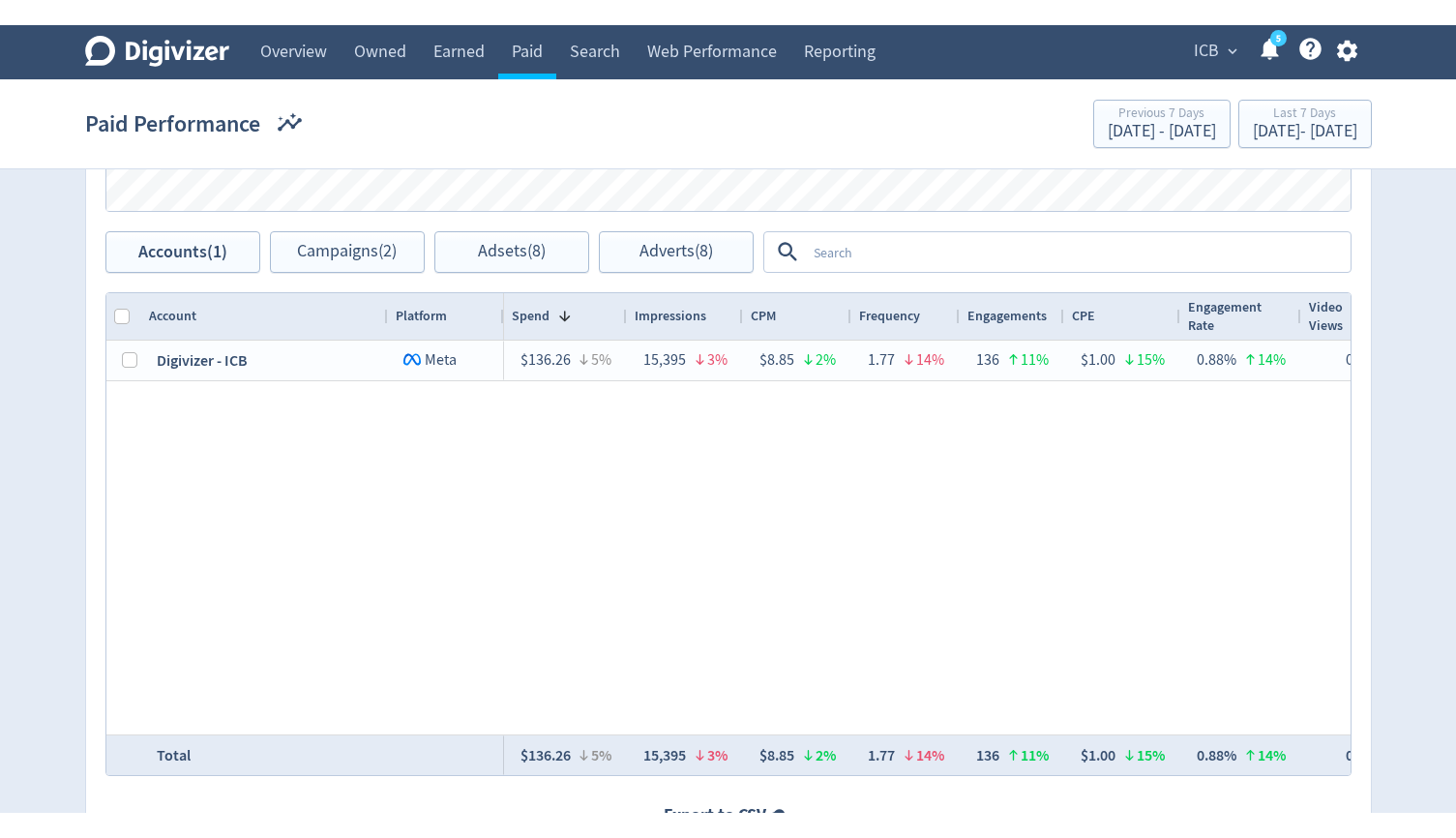
scroll to position [776, 0]
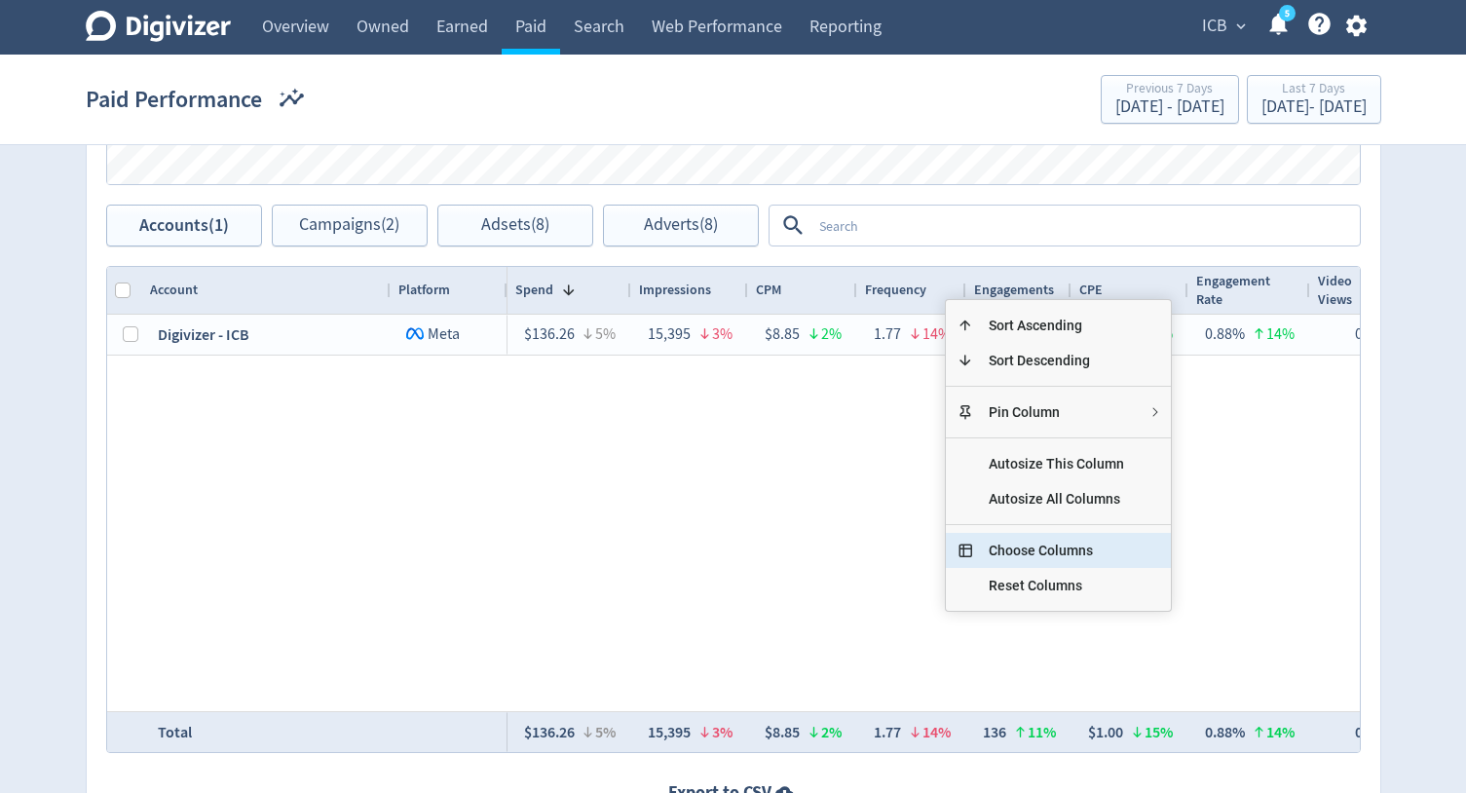
click at [1064, 537] on span "Choose Columns" at bounding box center [1056, 550] width 167 height 35
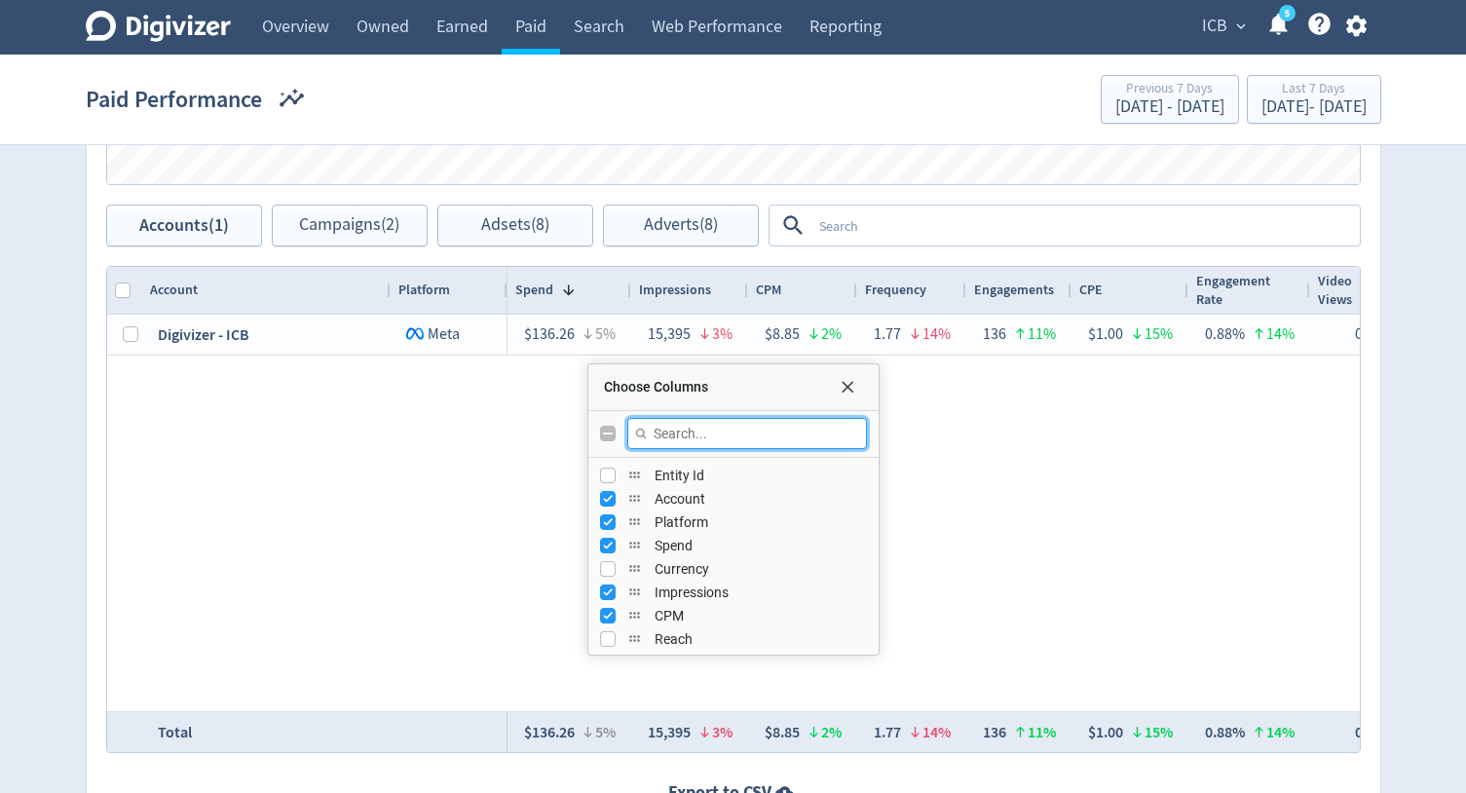
click at [780, 424] on input "Filter Columns Input" at bounding box center [747, 433] width 240 height 31
type input "reach"
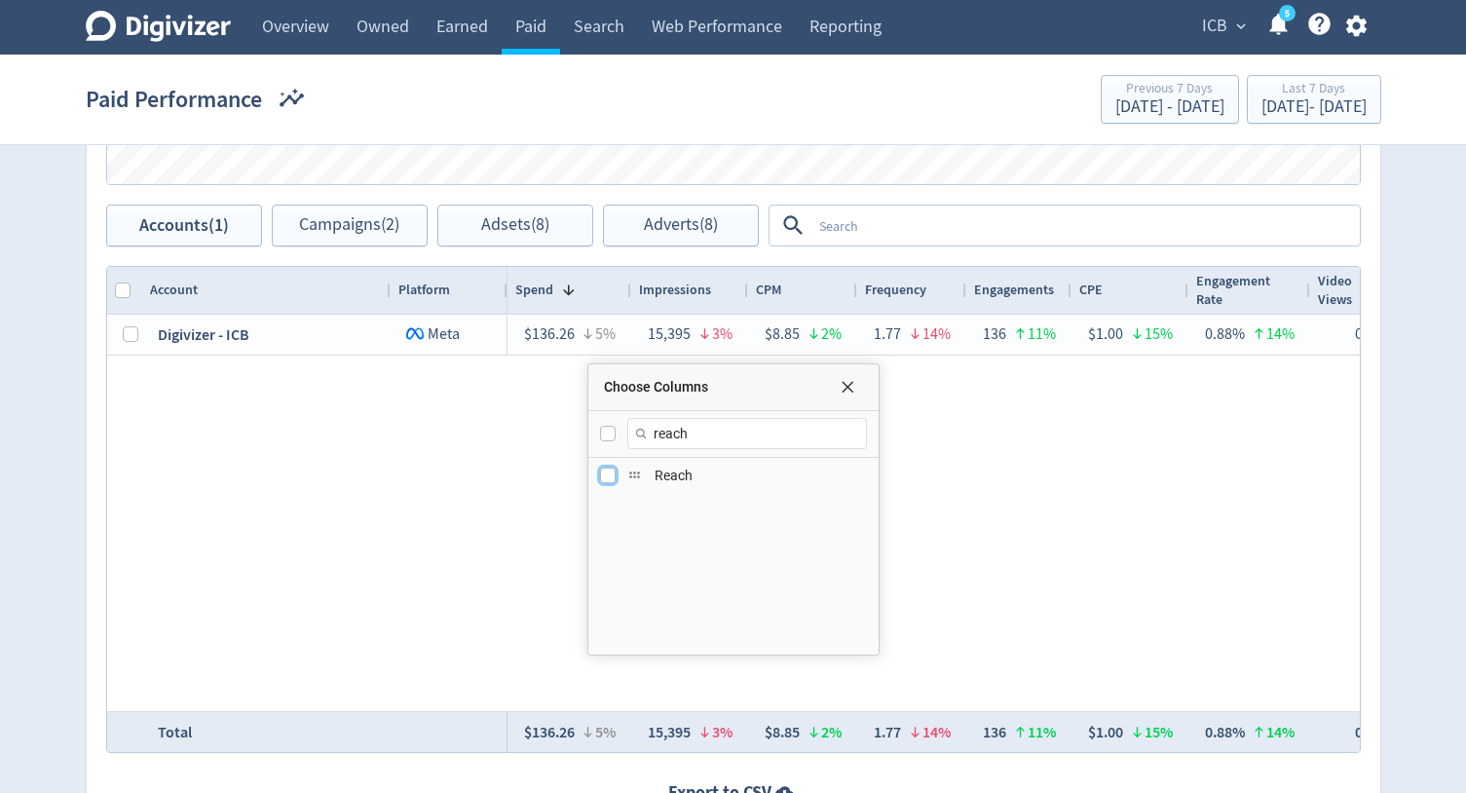
click at [611, 474] on input "Press SPACE to toggle visibility (hidden)" at bounding box center [608, 476] width 16 height 16
checkbox input "true"
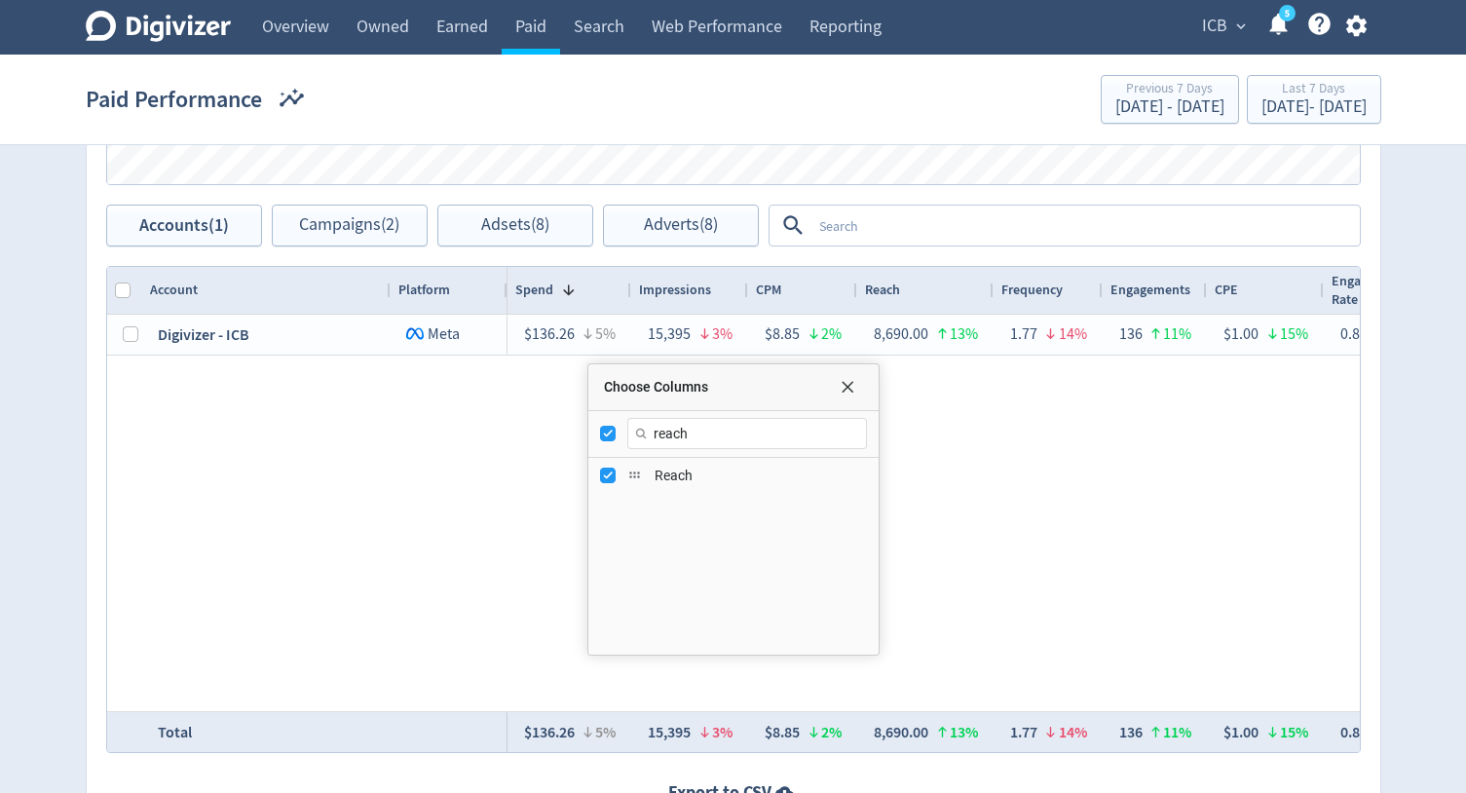
click at [1031, 534] on div "$136.26 5% 15,395 3% $8.85 2% 1.77 14% 136 11% $1.00 15% 0.88% 14% 0 — — 0.00% …" at bounding box center [934, 513] width 853 height 397
click at [852, 395] on div "Choose Columns" at bounding box center [733, 387] width 290 height 47
click at [842, 392] on span "Choose Columns" at bounding box center [848, 387] width 16 height 16
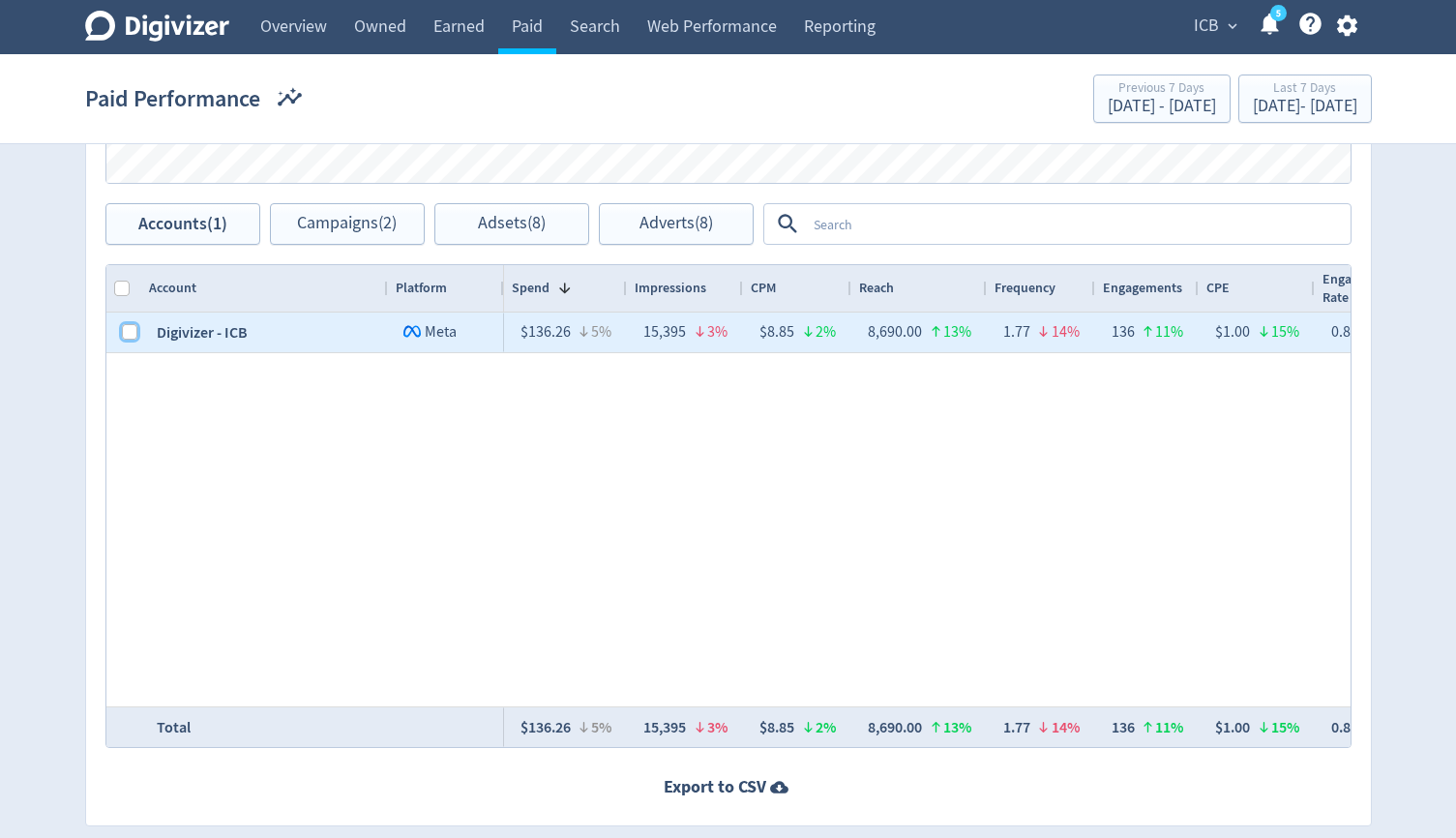
click at [131, 331] on input "Press Space to toggle row selection (unchecked)" at bounding box center [130, 332] width 16 height 16
checkbox input "true"
click at [366, 235] on button "Campaigns (2)" at bounding box center [348, 224] width 155 height 42
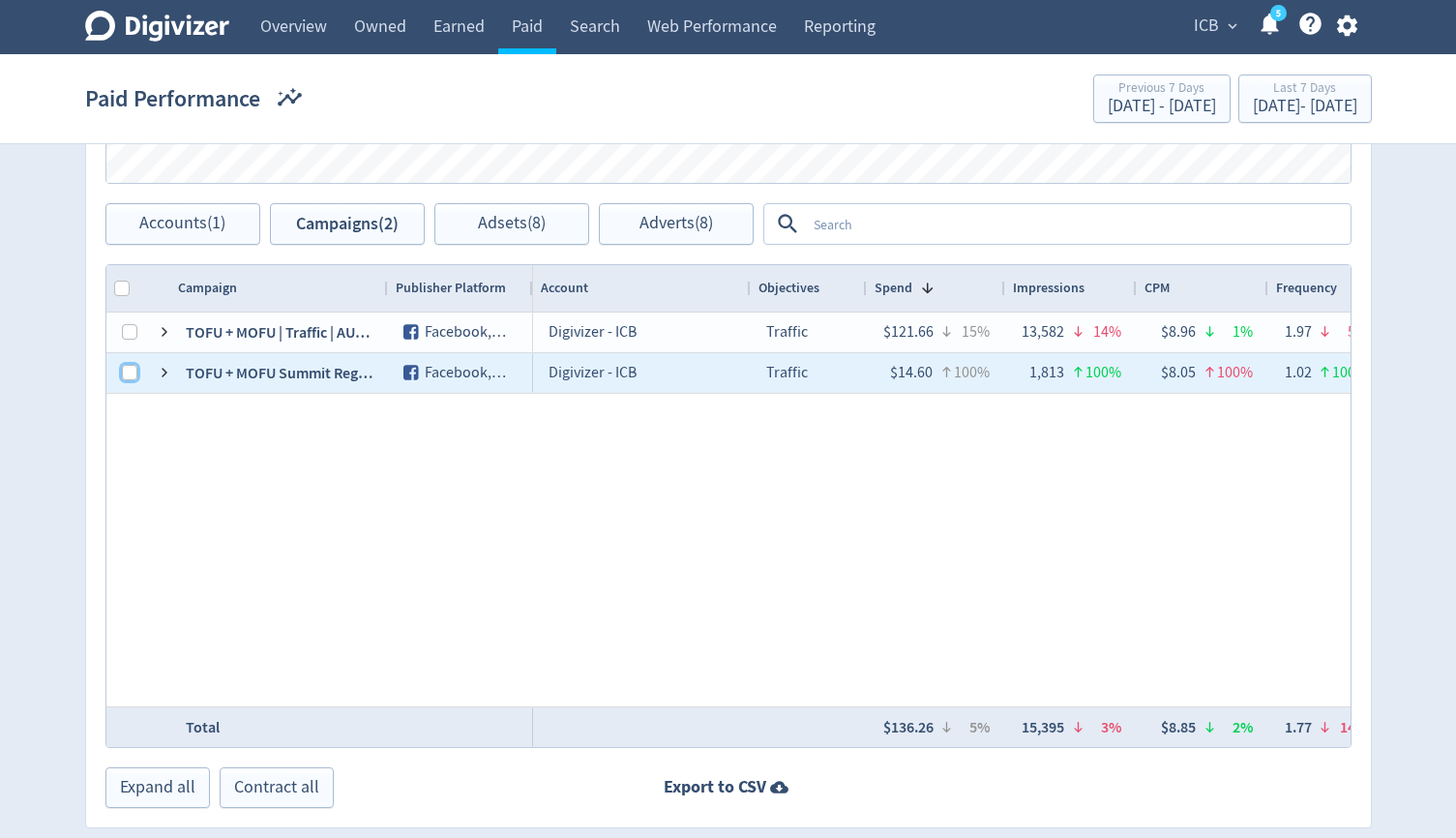
click at [127, 375] on input "Press Space to toggle row selection (unchecked)" at bounding box center [130, 372] width 16 height 16
checkbox input "true"
checkbox input "false"
